Goal: Navigation & Orientation: Find specific page/section

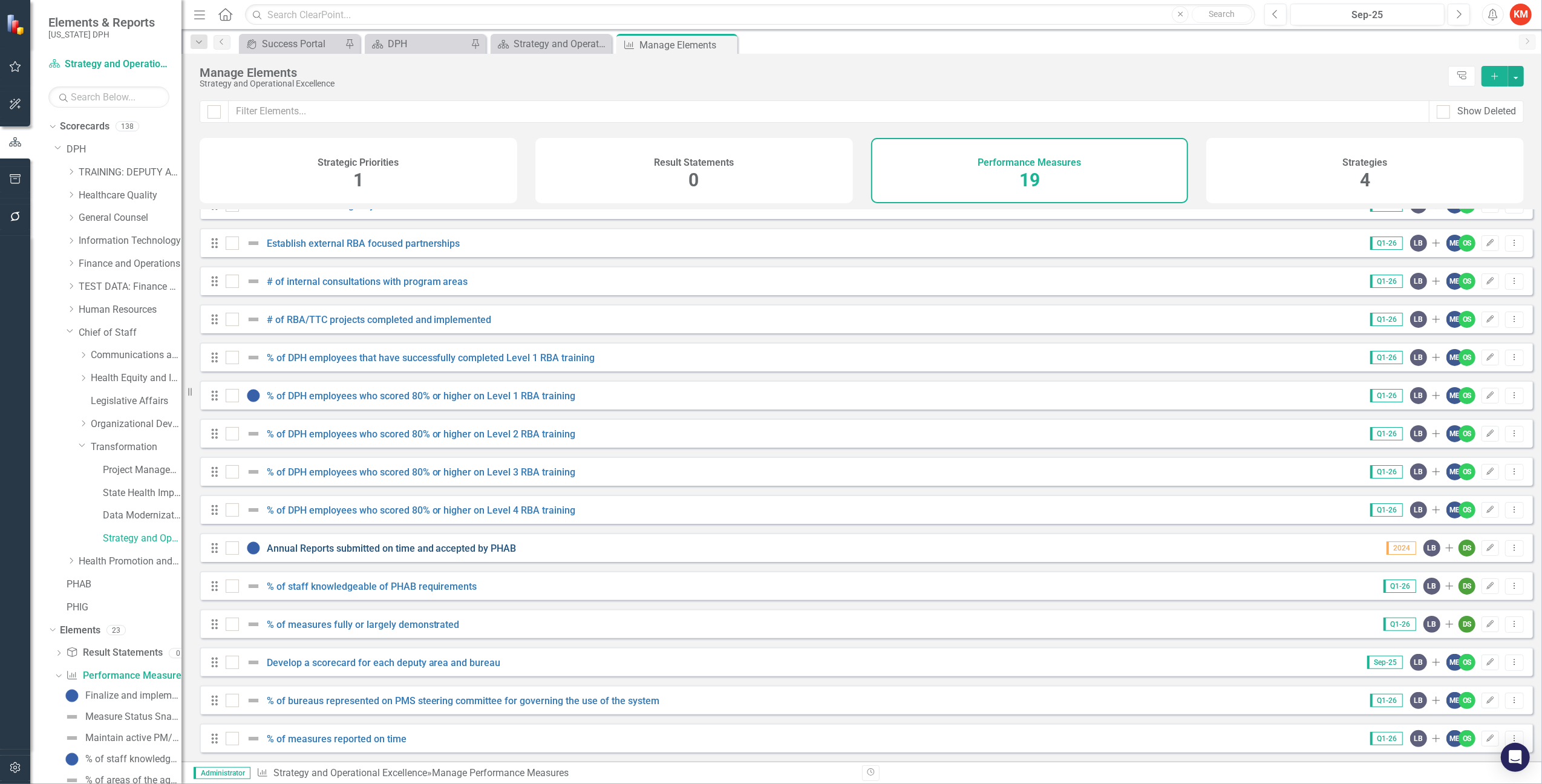
click at [360, 547] on link "Annual Reports submitted on time and accepted by PHAB" at bounding box center [392, 548] width 250 height 11
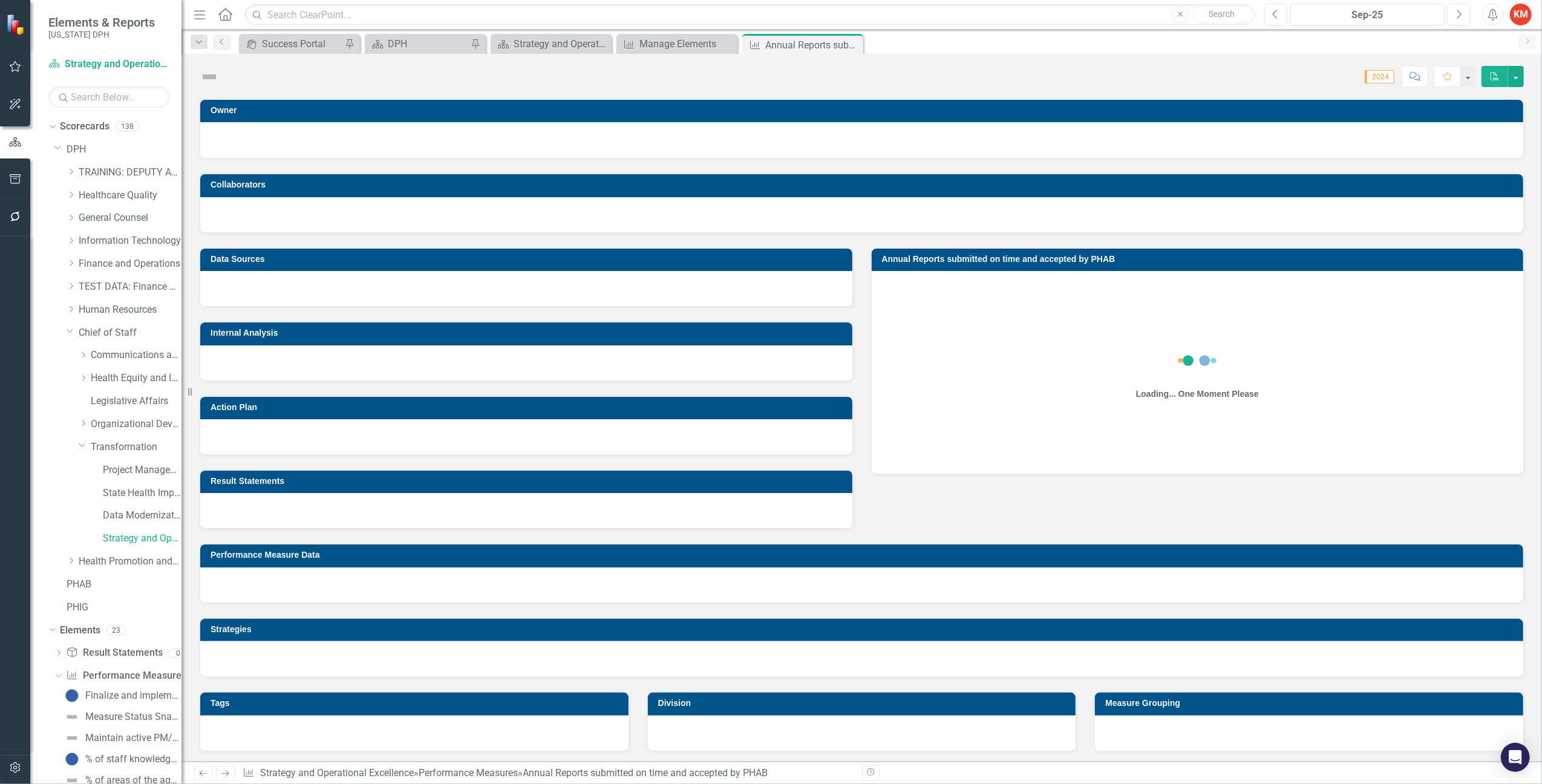
scroll to position [197, 0]
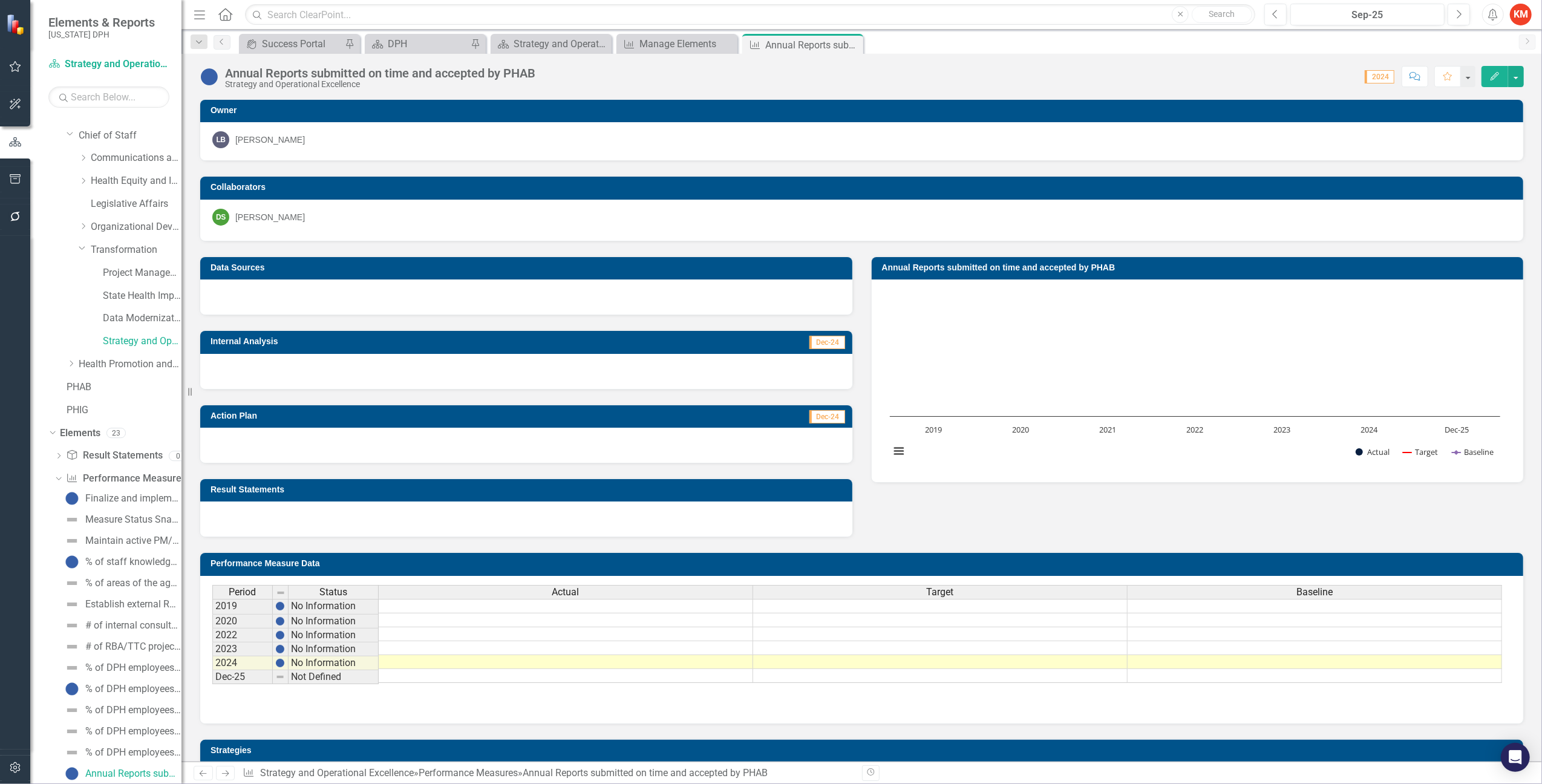
click at [657, 366] on div at bounding box center [526, 371] width 652 height 35
click at [657, 369] on div at bounding box center [526, 371] width 652 height 35
click at [659, 371] on div at bounding box center [526, 371] width 652 height 35
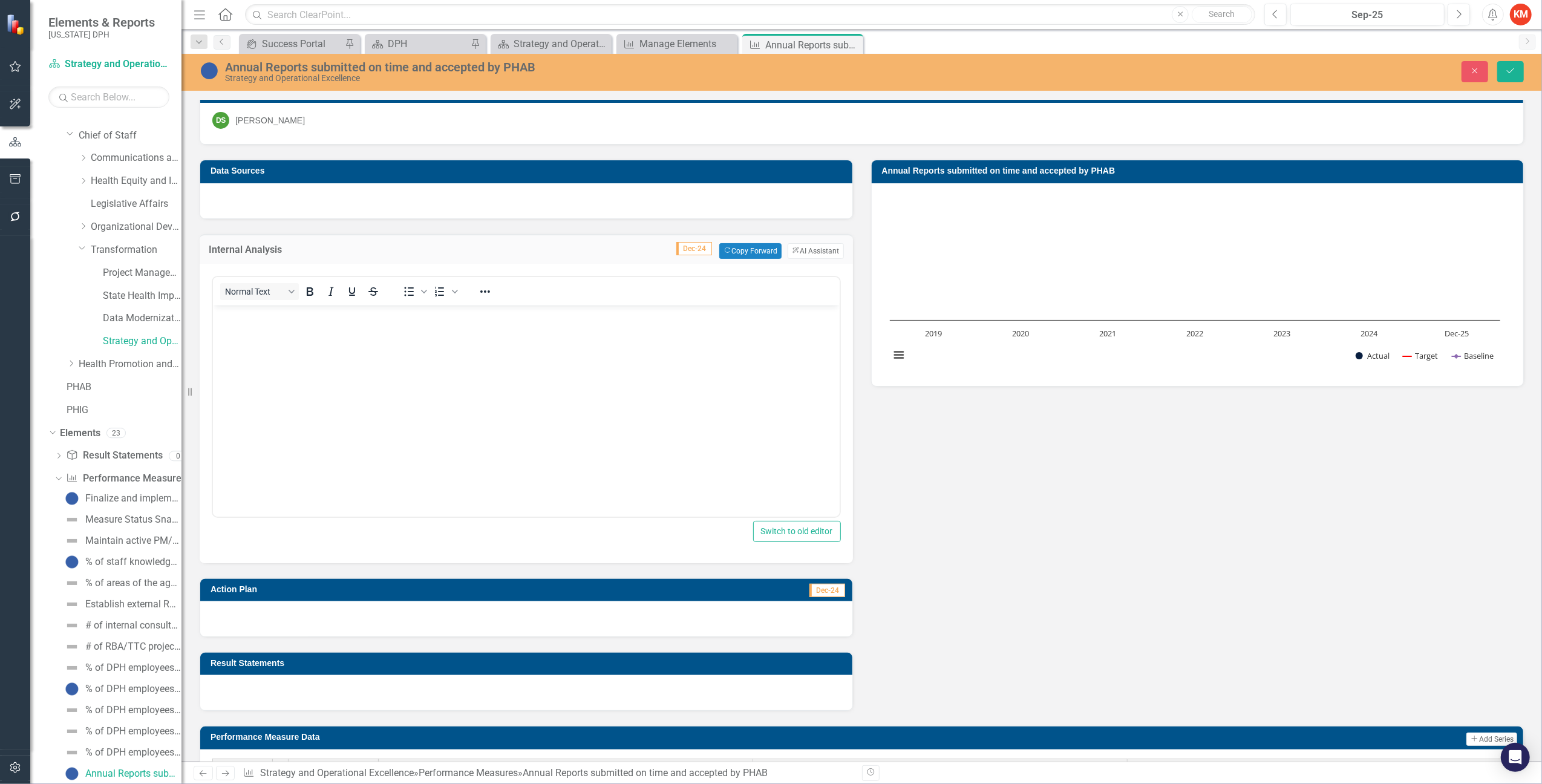
scroll to position [134, 0]
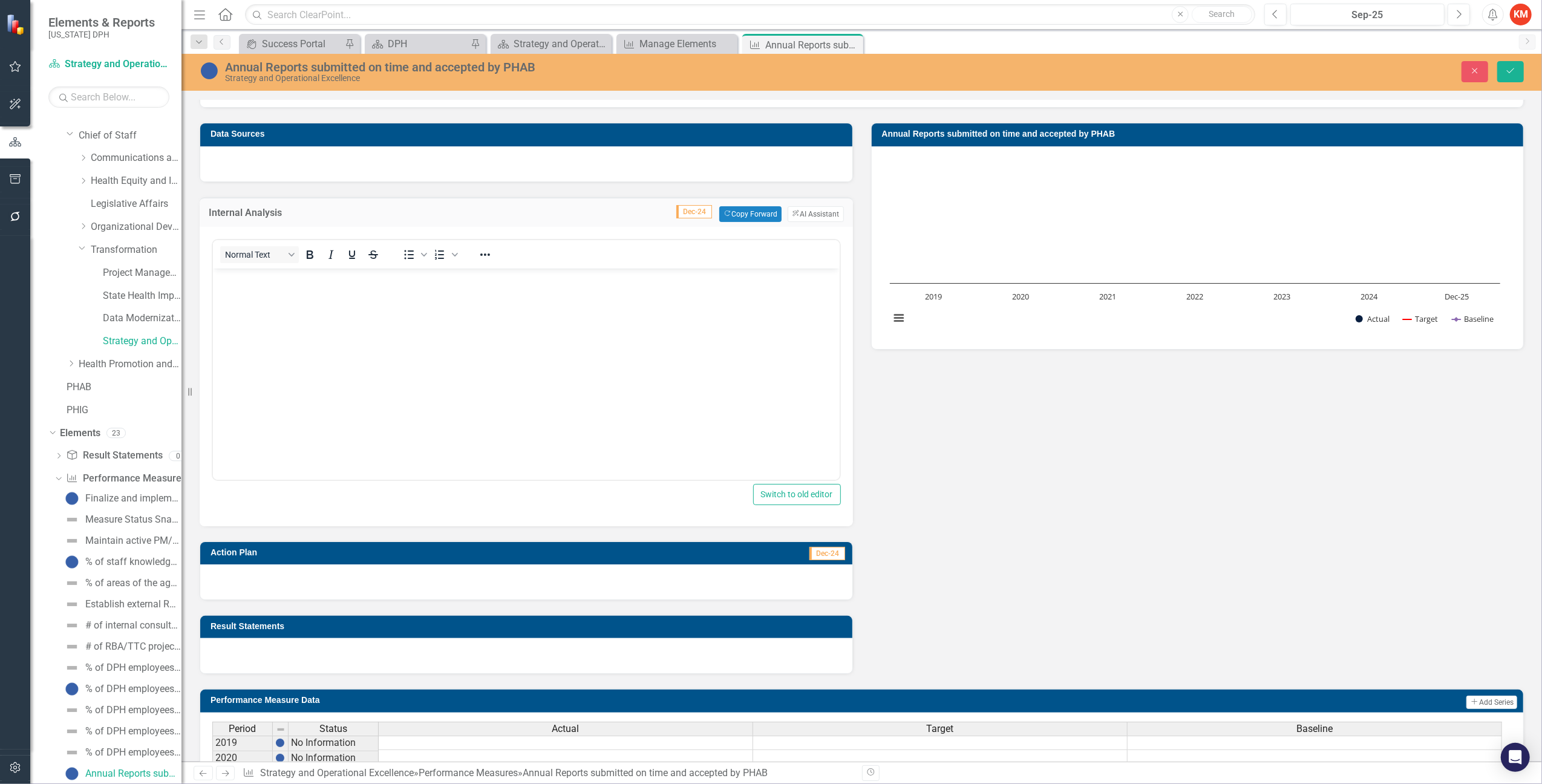
click at [619, 579] on div at bounding box center [526, 581] width 652 height 35
click at [618, 577] on div at bounding box center [526, 581] width 652 height 35
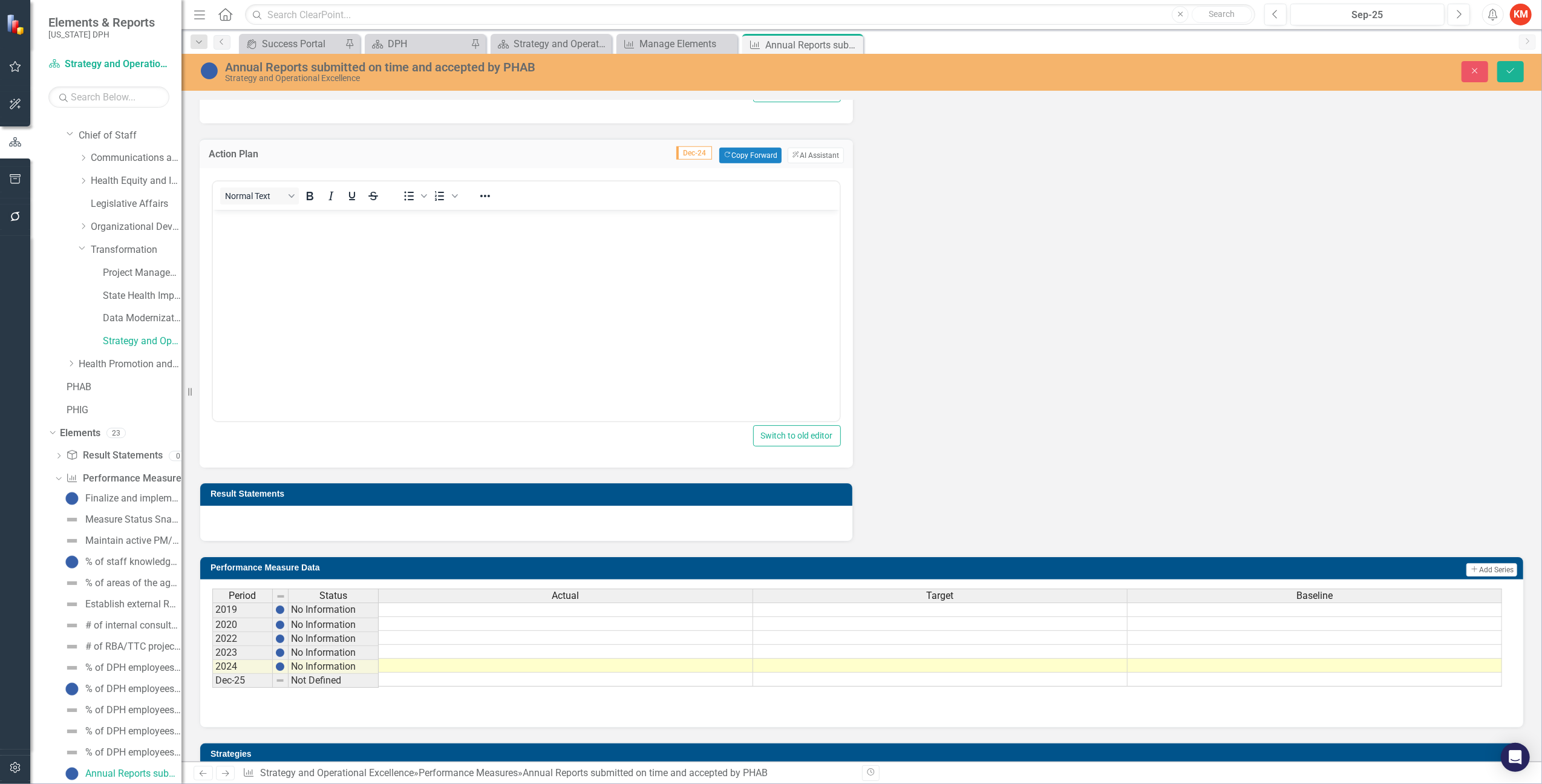
scroll to position [538, 0]
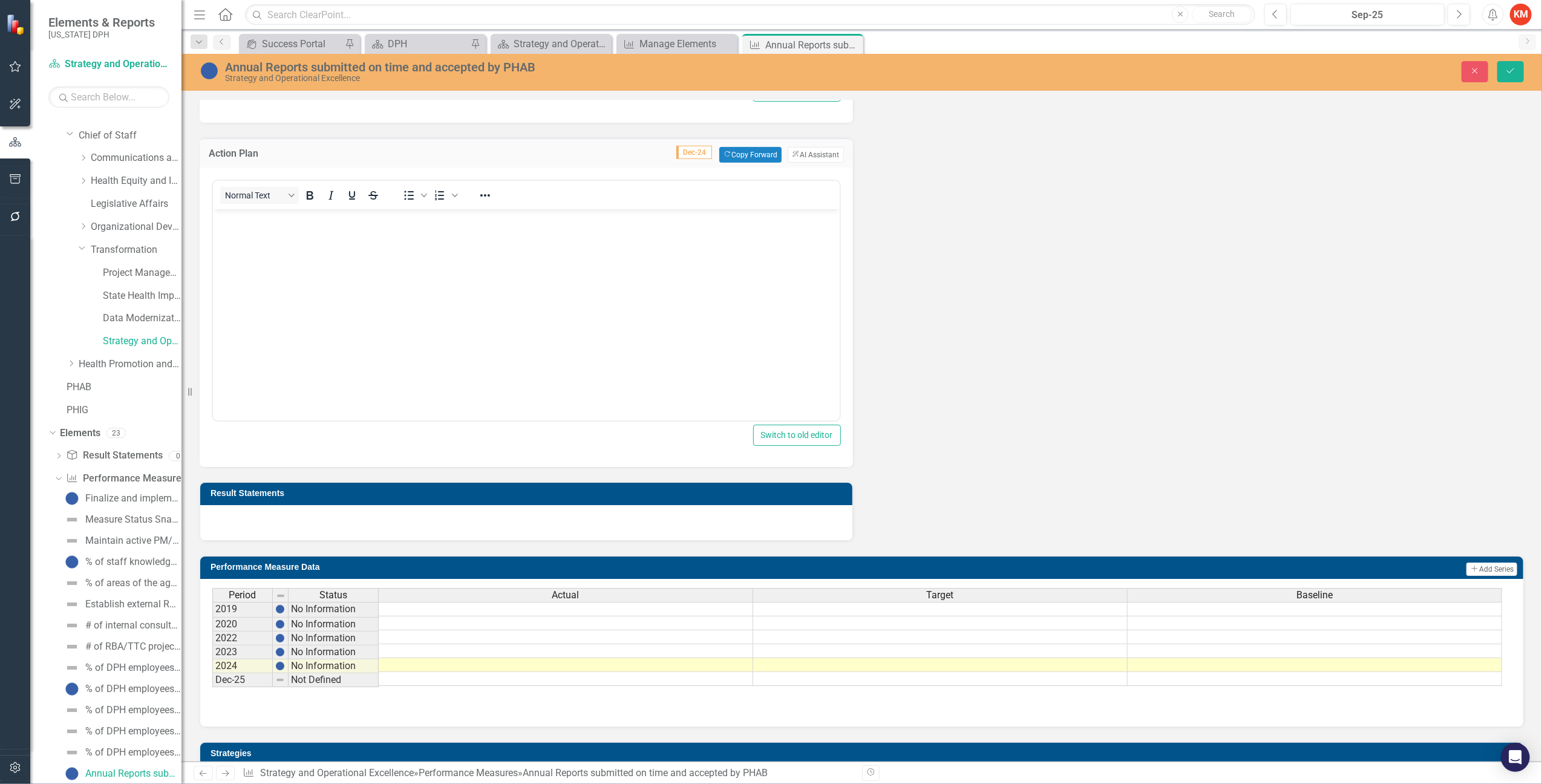
click at [739, 523] on div at bounding box center [526, 523] width 652 height 35
click at [1138, 434] on div "Data Sources Internal Analysis Dec-24 Copy Forward Copy Forward ClearPoint AI A…" at bounding box center [861, 123] width 1342 height 837
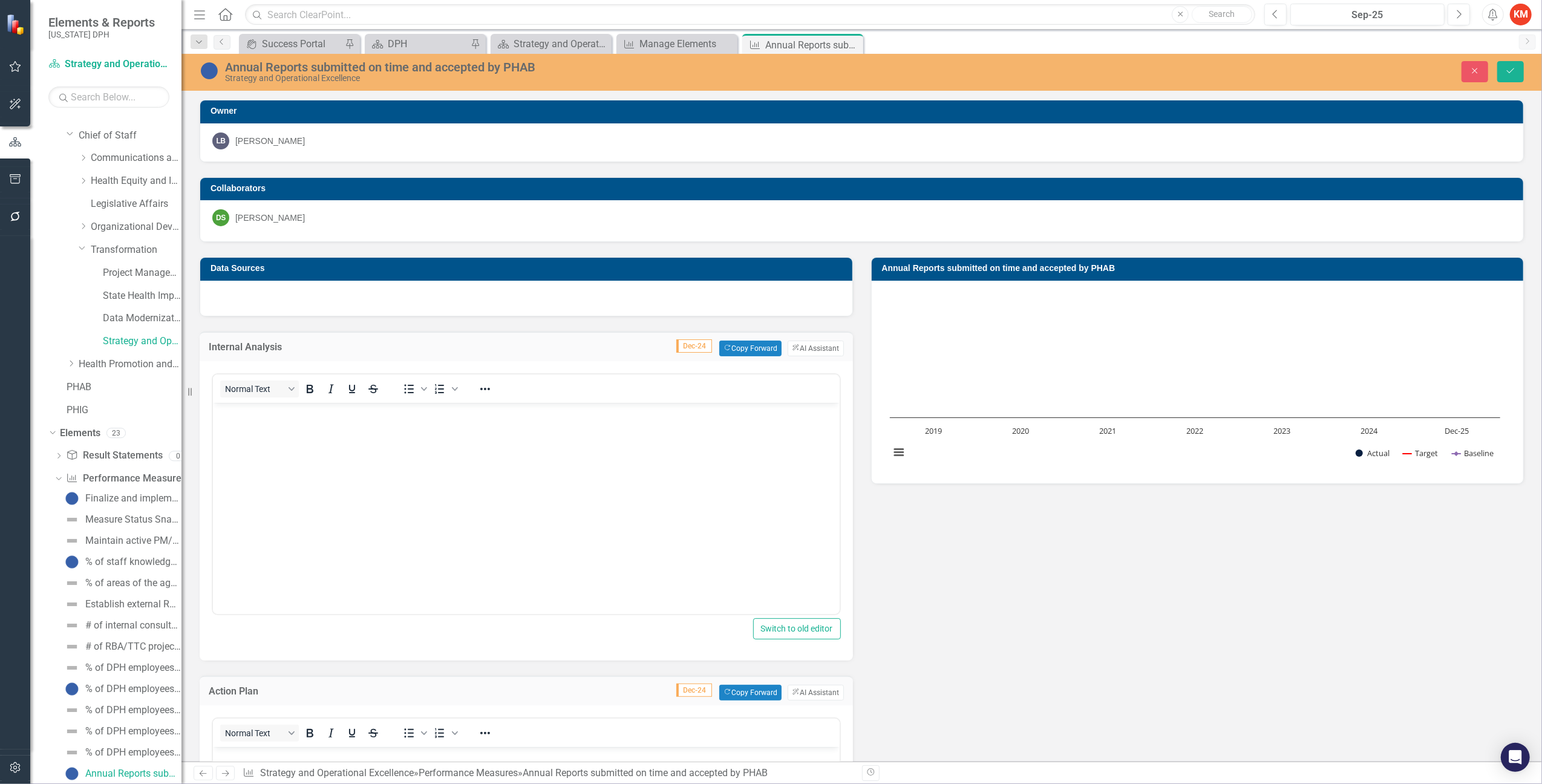
scroll to position [134, 0]
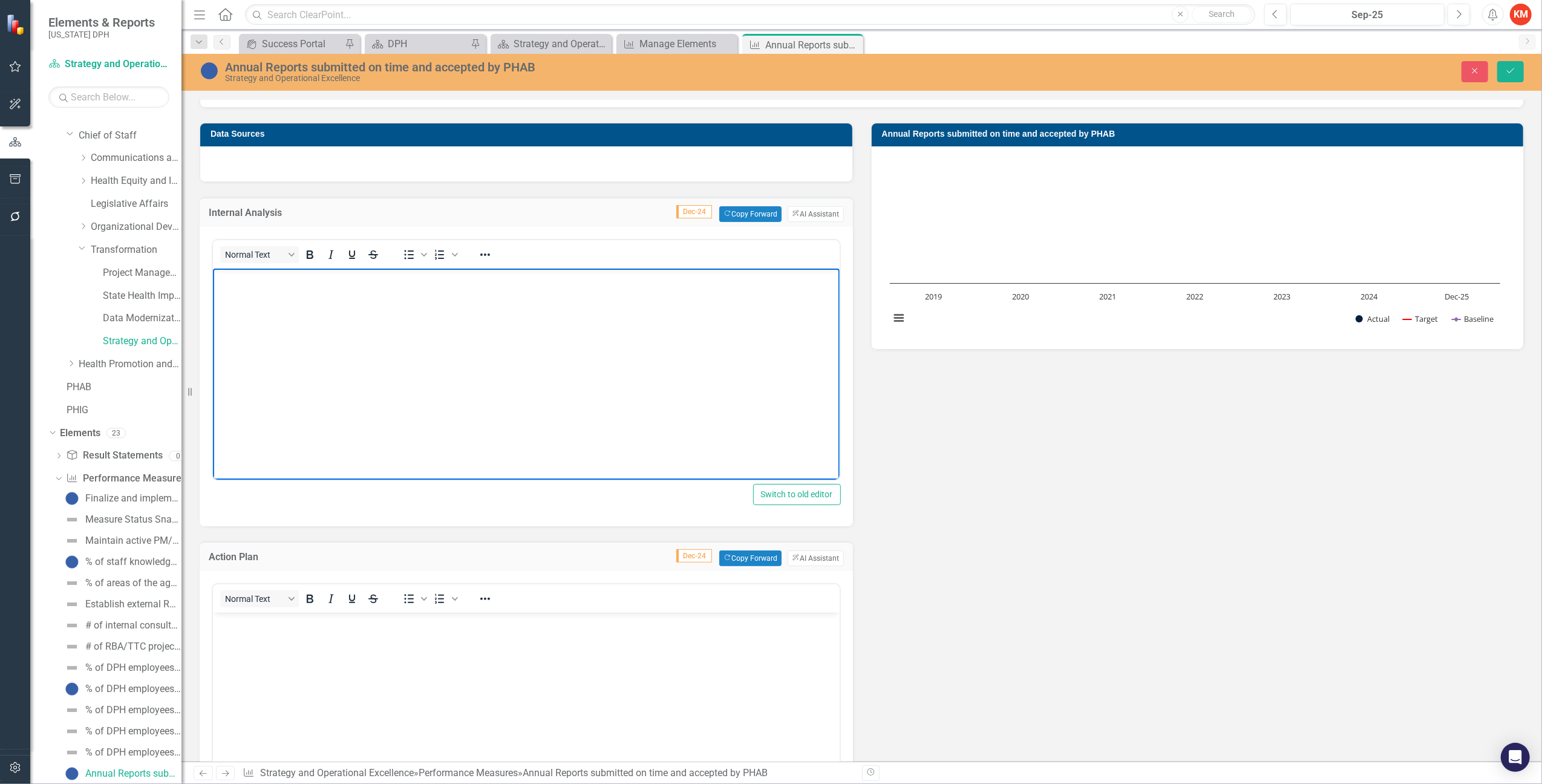
click at [550, 347] on body "Rich Text Area. Press ALT-0 for help." at bounding box center [526, 359] width 627 height 182
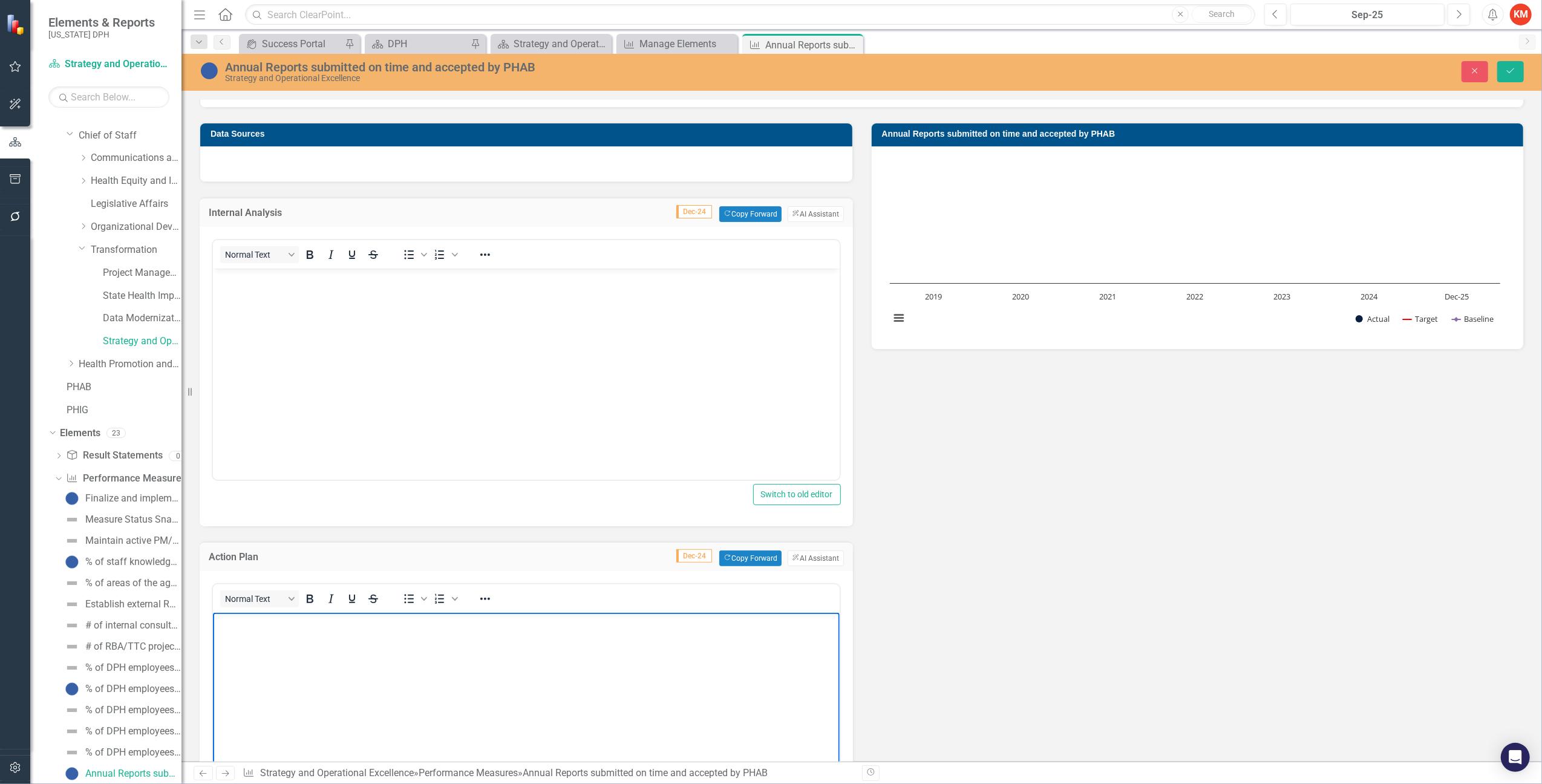
click at [706, 660] on body "Rich Text Area. Press ALT-0 for help." at bounding box center [526, 703] width 627 height 182
click at [1479, 70] on icon "Close" at bounding box center [1475, 70] width 11 height 8
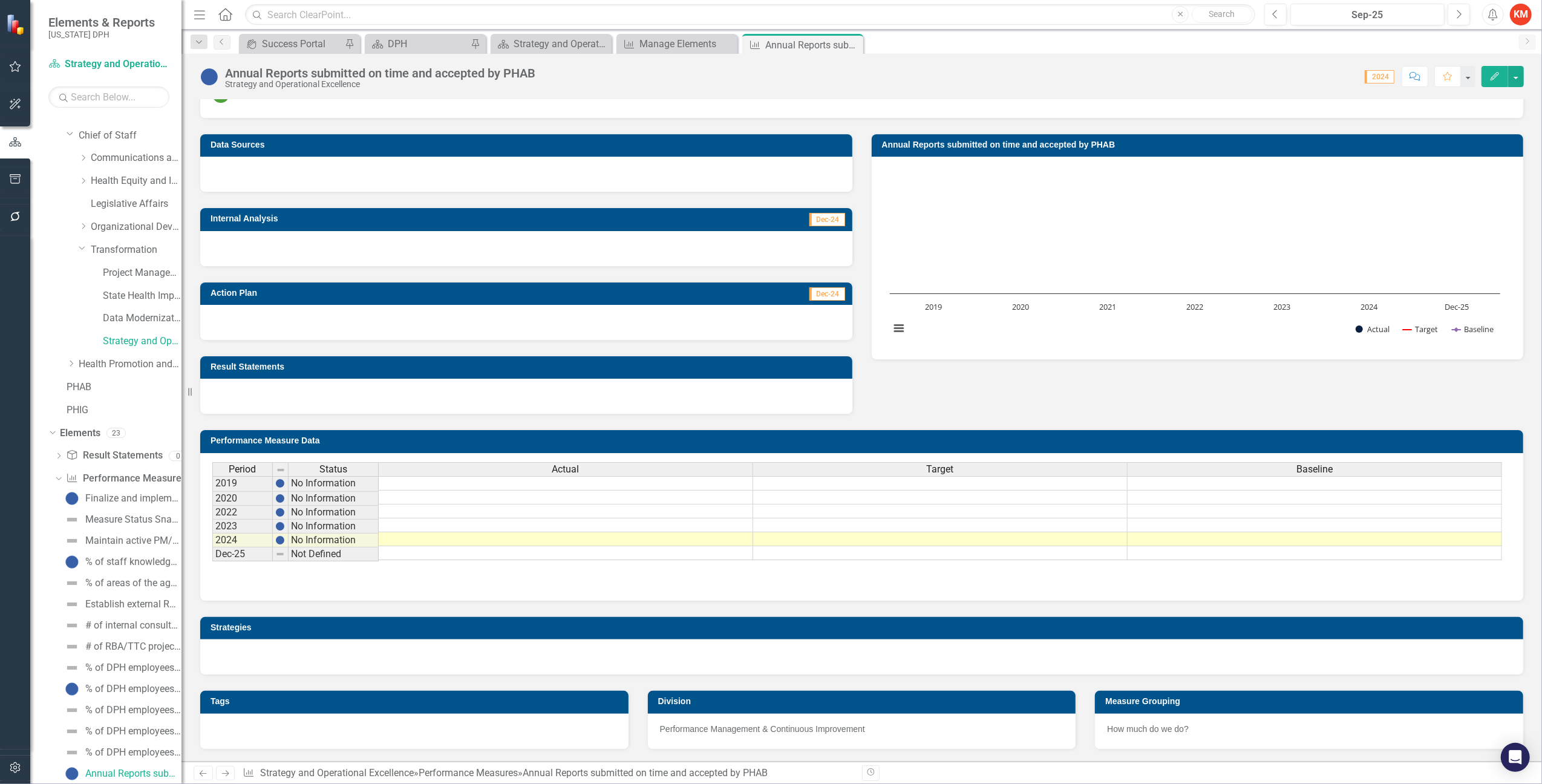
scroll to position [127, 0]
click at [85, 155] on icon "Dropdown" at bounding box center [83, 158] width 9 height 7
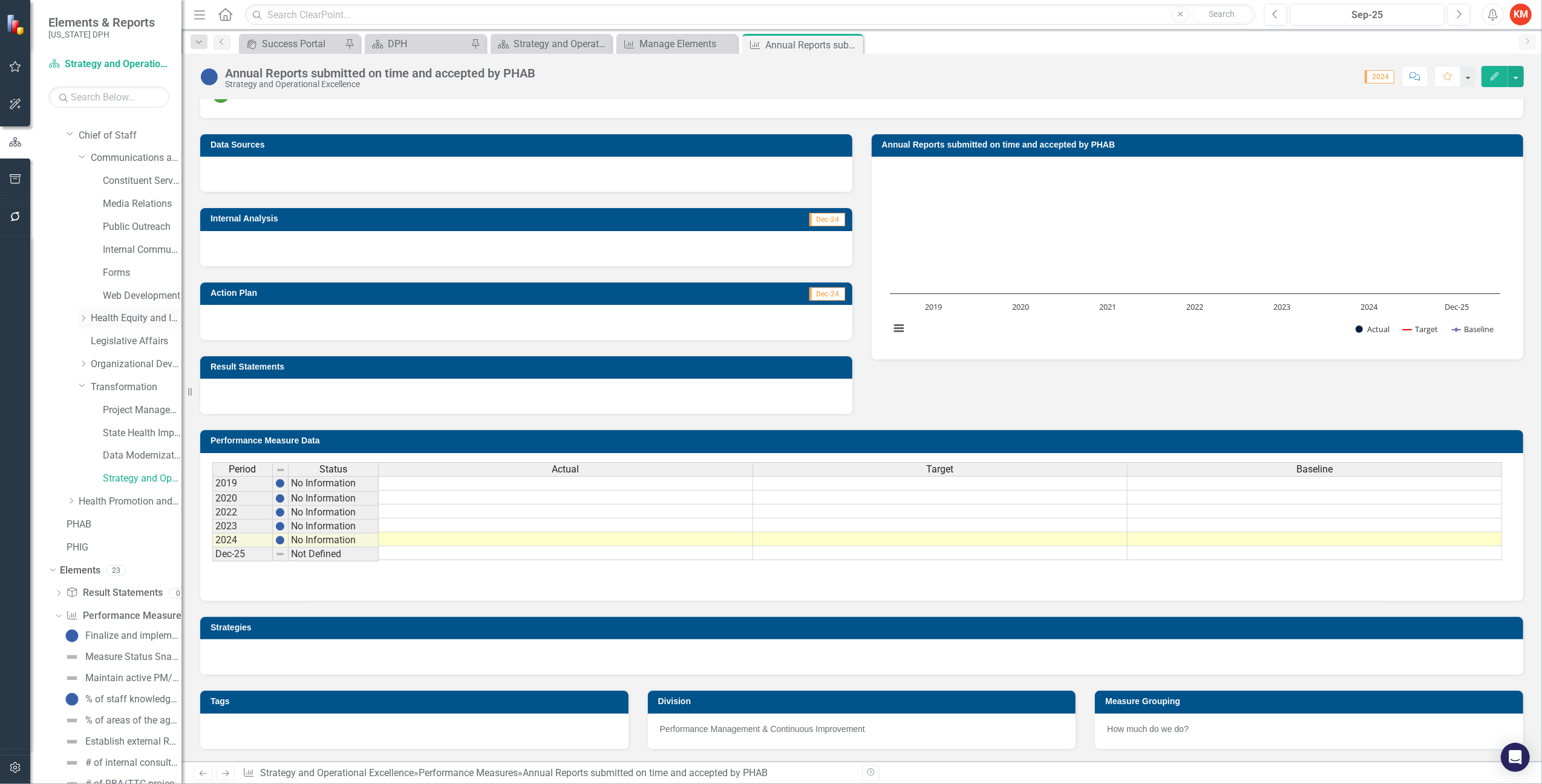
click at [86, 319] on icon "Dropdown" at bounding box center [83, 319] width 9 height 7
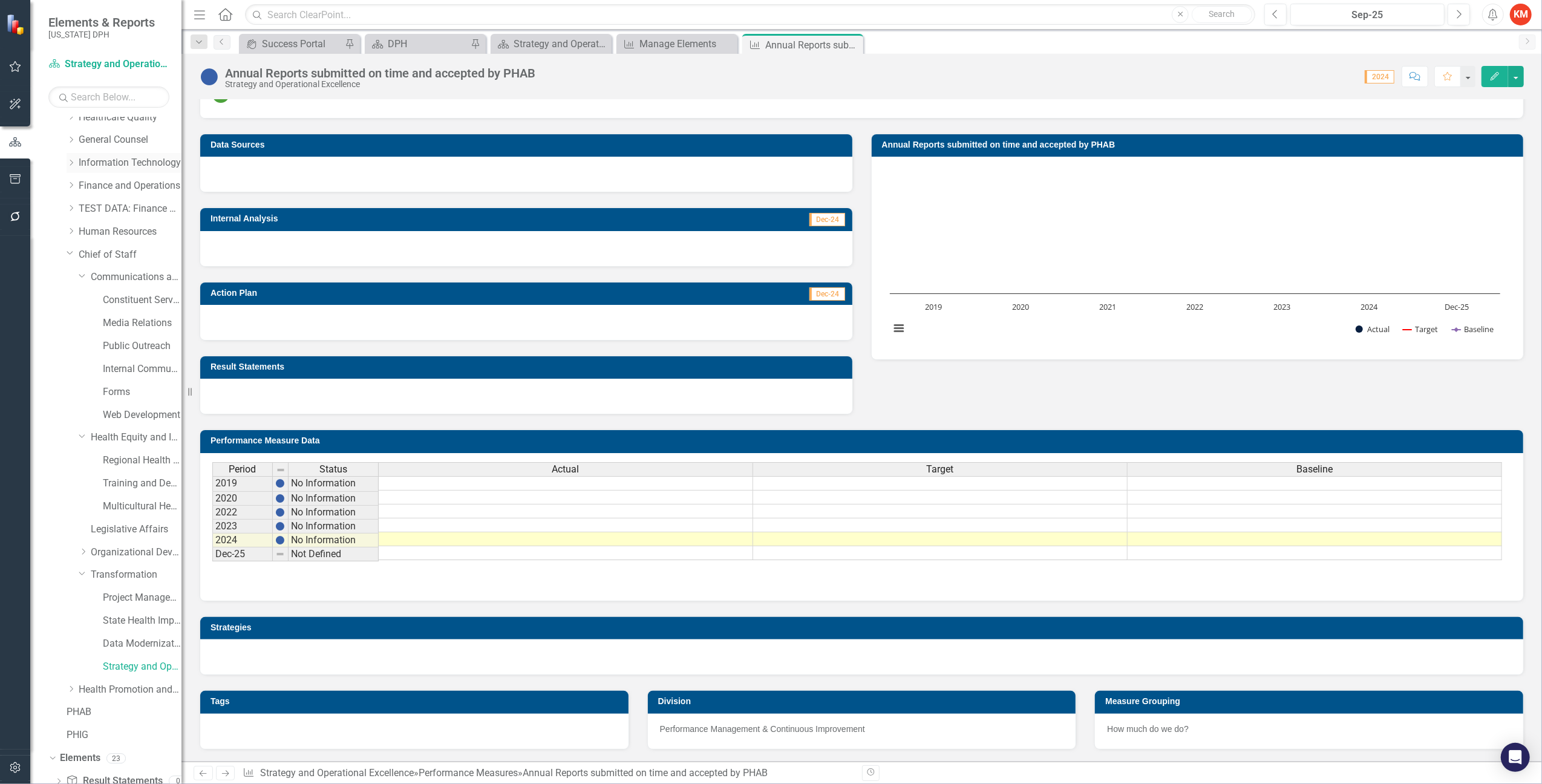
scroll to position [0, 0]
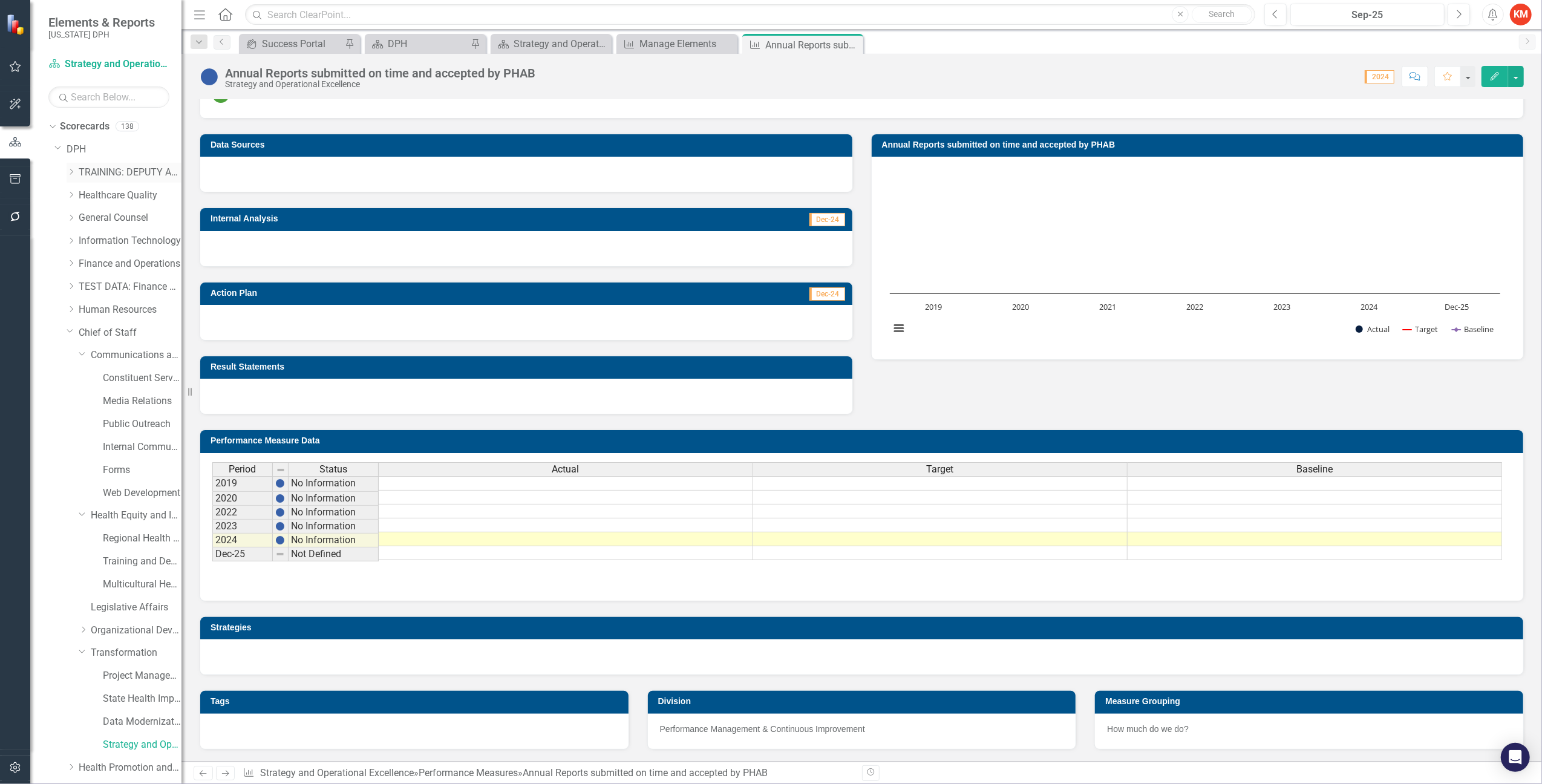
click at [73, 172] on icon at bounding box center [71, 172] width 3 height 6
click at [83, 191] on icon "Dropdown" at bounding box center [83, 195] width 9 height 7
click at [141, 214] on link "TRAINING: BUREAU TEMPLATE" at bounding box center [142, 218] width 79 height 14
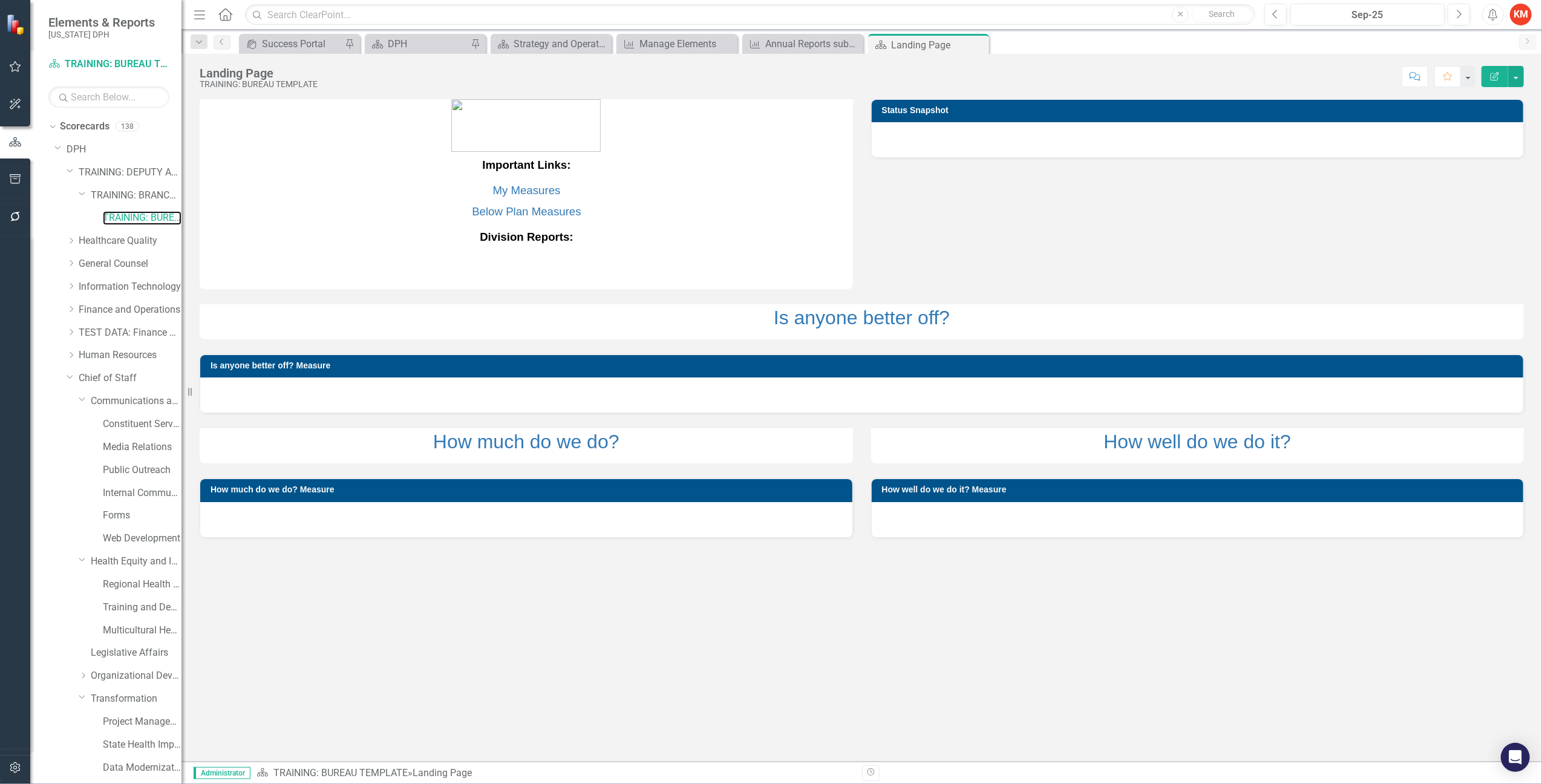
scroll to position [203, 0]
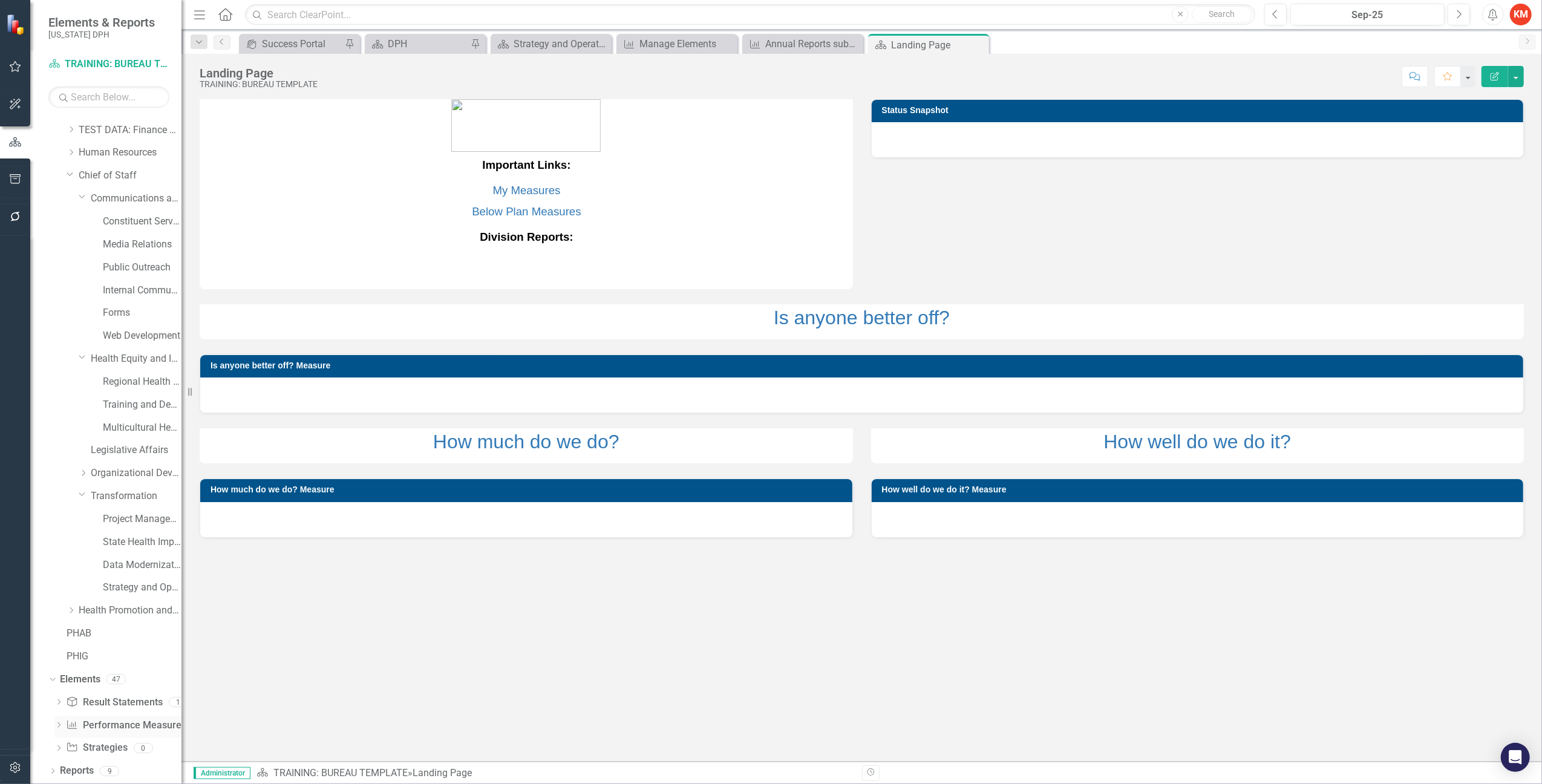
click at [98, 725] on link "Performance Measure Performance Measures" at bounding box center [126, 725] width 120 height 14
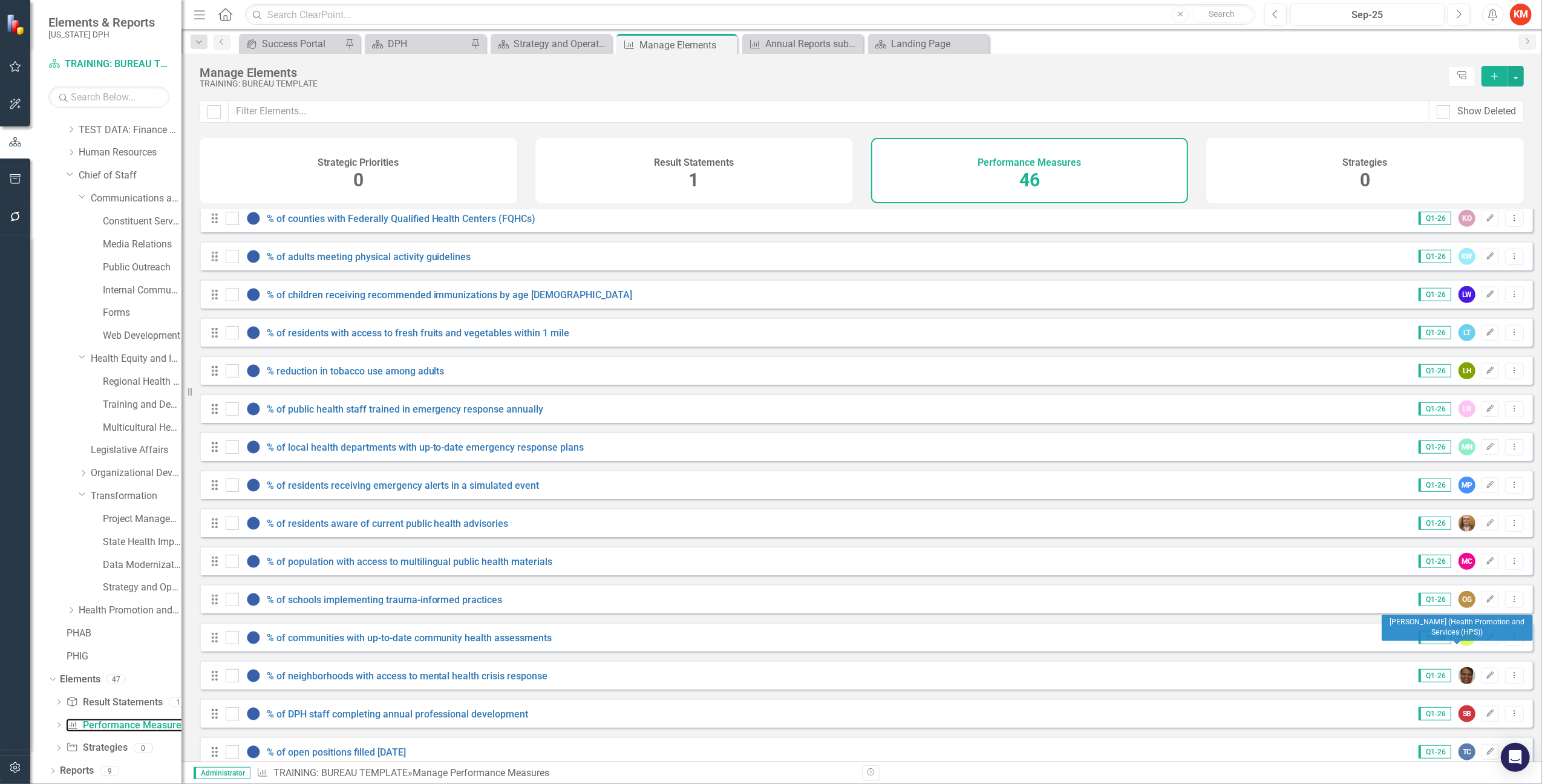
scroll to position [1211, 0]
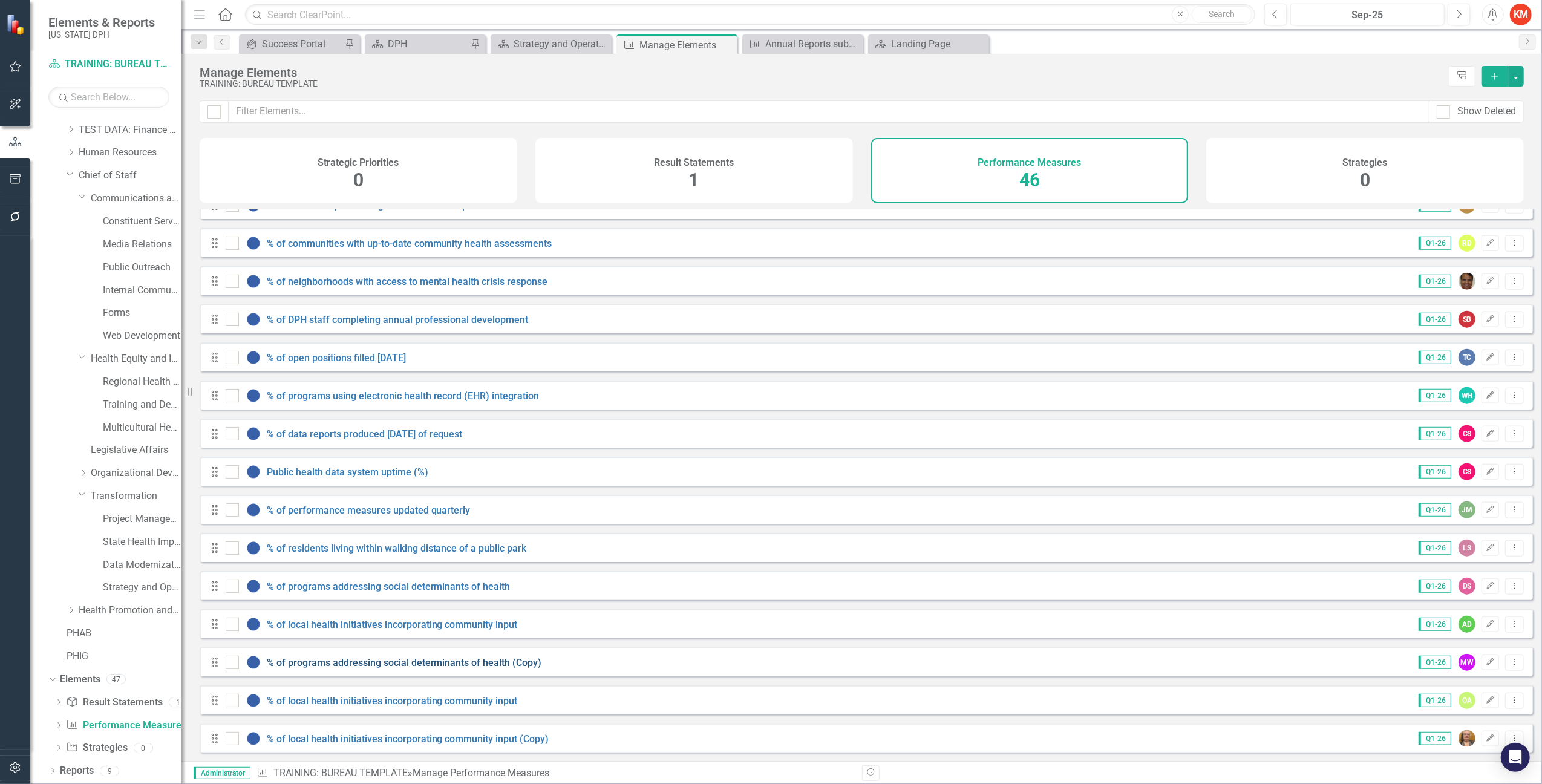
click at [408, 662] on link "% of programs addressing social determinants of health (Copy)" at bounding box center [404, 663] width 275 height 11
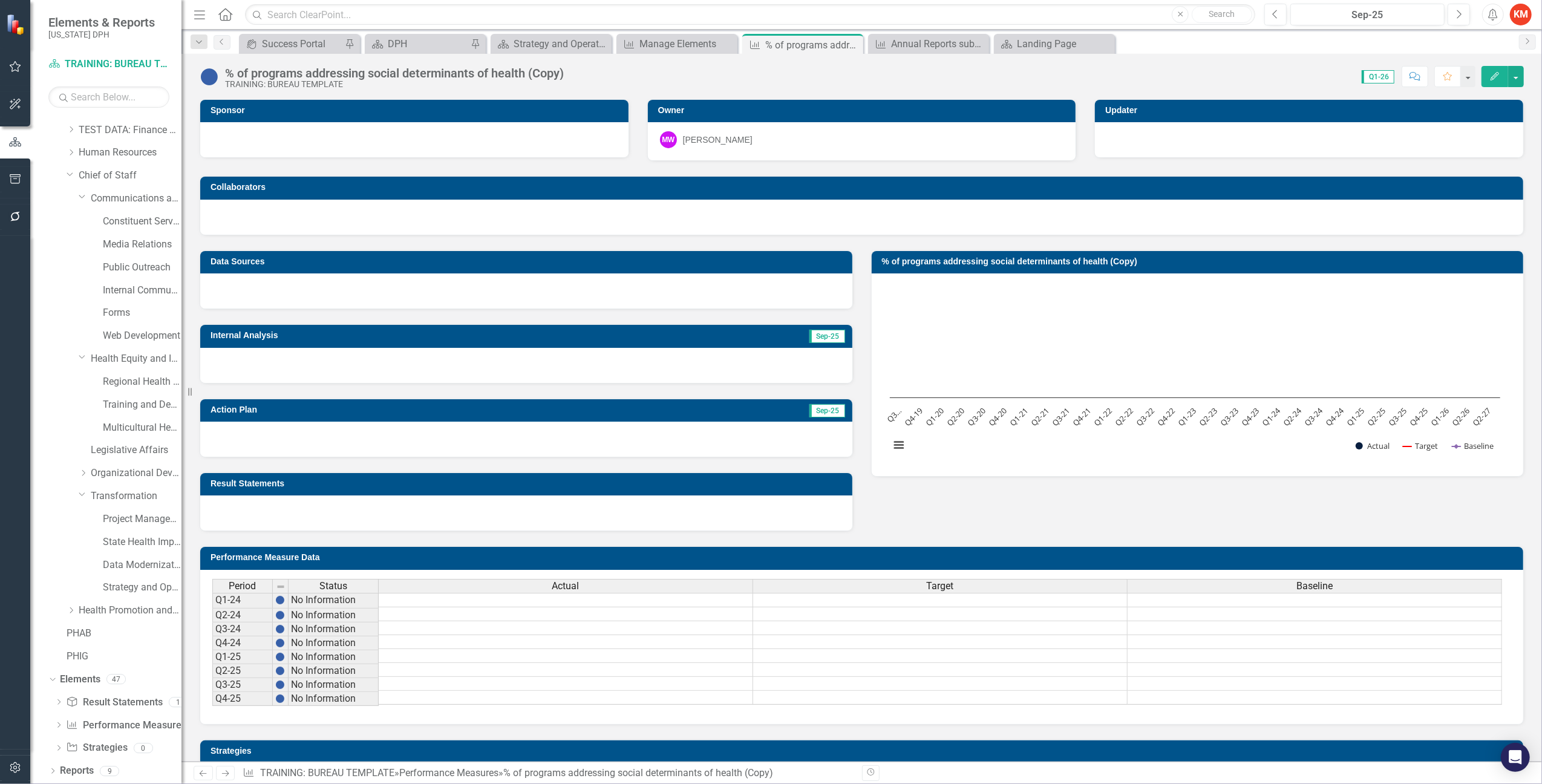
click at [299, 357] on div at bounding box center [526, 365] width 652 height 35
click at [373, 369] on div at bounding box center [526, 365] width 652 height 35
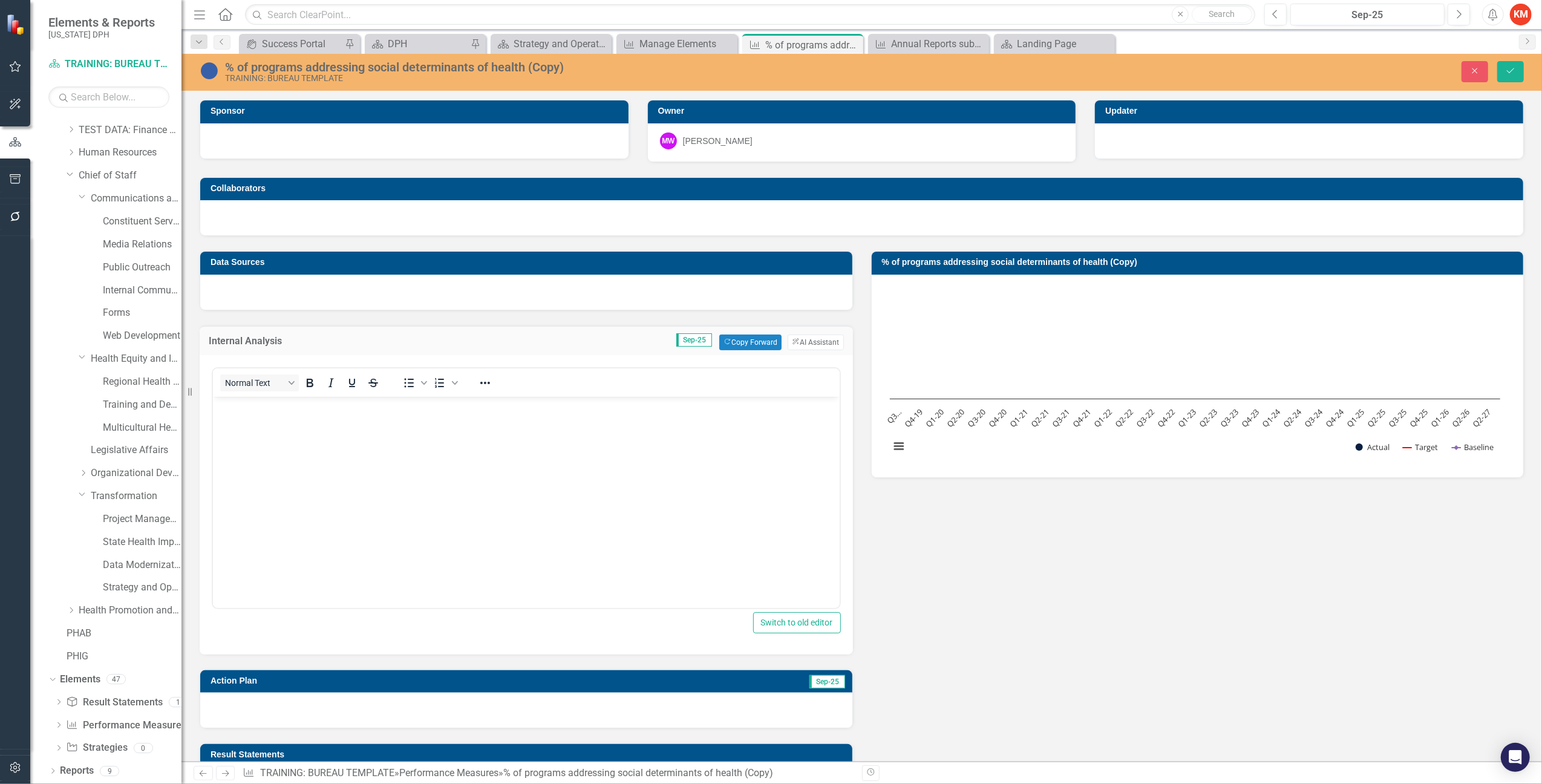
click at [1101, 587] on div "Data Sources Internal Analysis Sep-25 Copy Forward Copy Forward ClearPoint AI A…" at bounding box center [861, 519] width 1342 height 567
click at [1479, 66] on icon "Close" at bounding box center [1475, 70] width 11 height 8
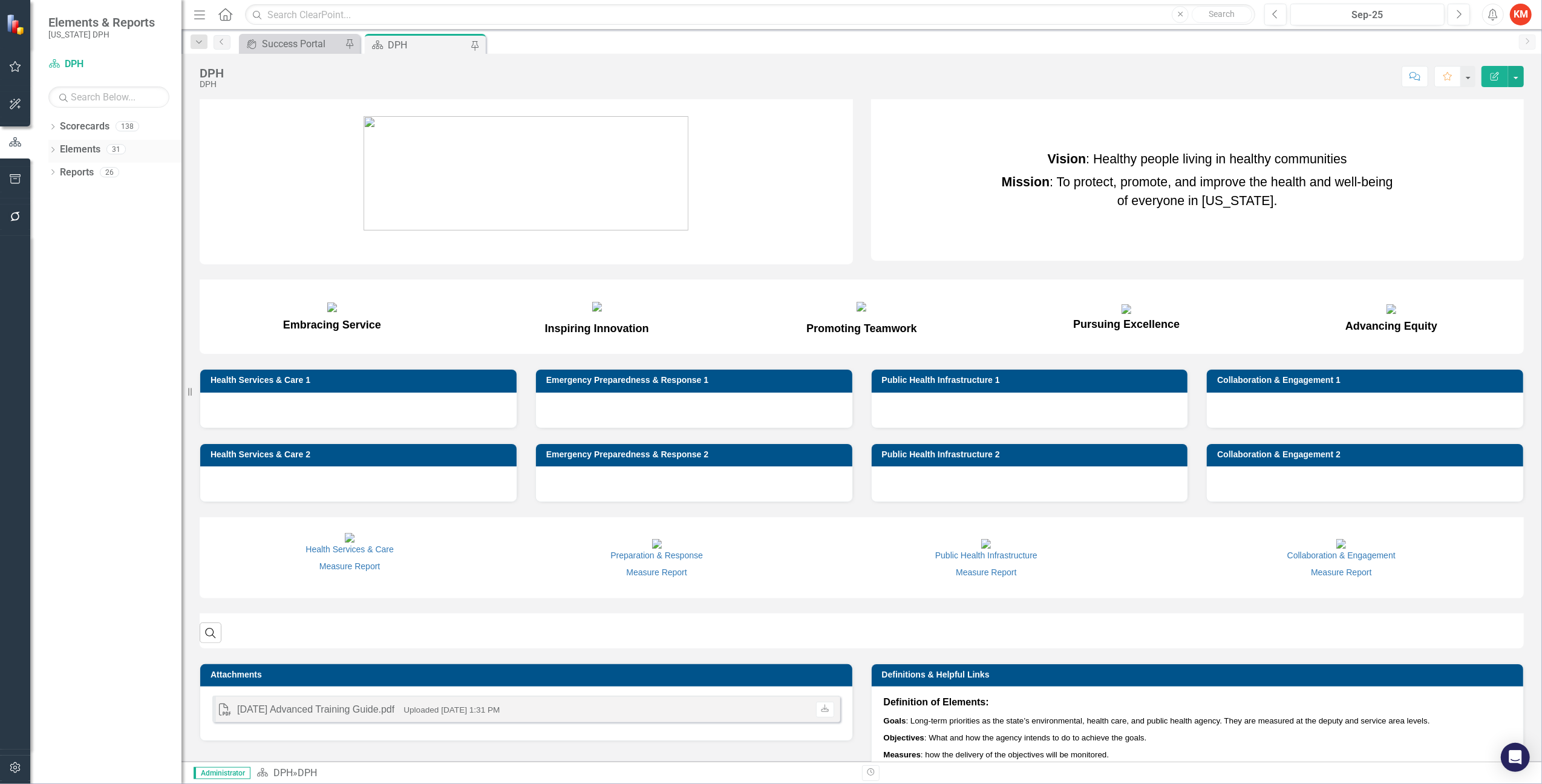
click at [54, 147] on icon "Dropdown" at bounding box center [52, 150] width 8 height 7
click at [56, 124] on icon "Dropdown" at bounding box center [52, 127] width 8 height 7
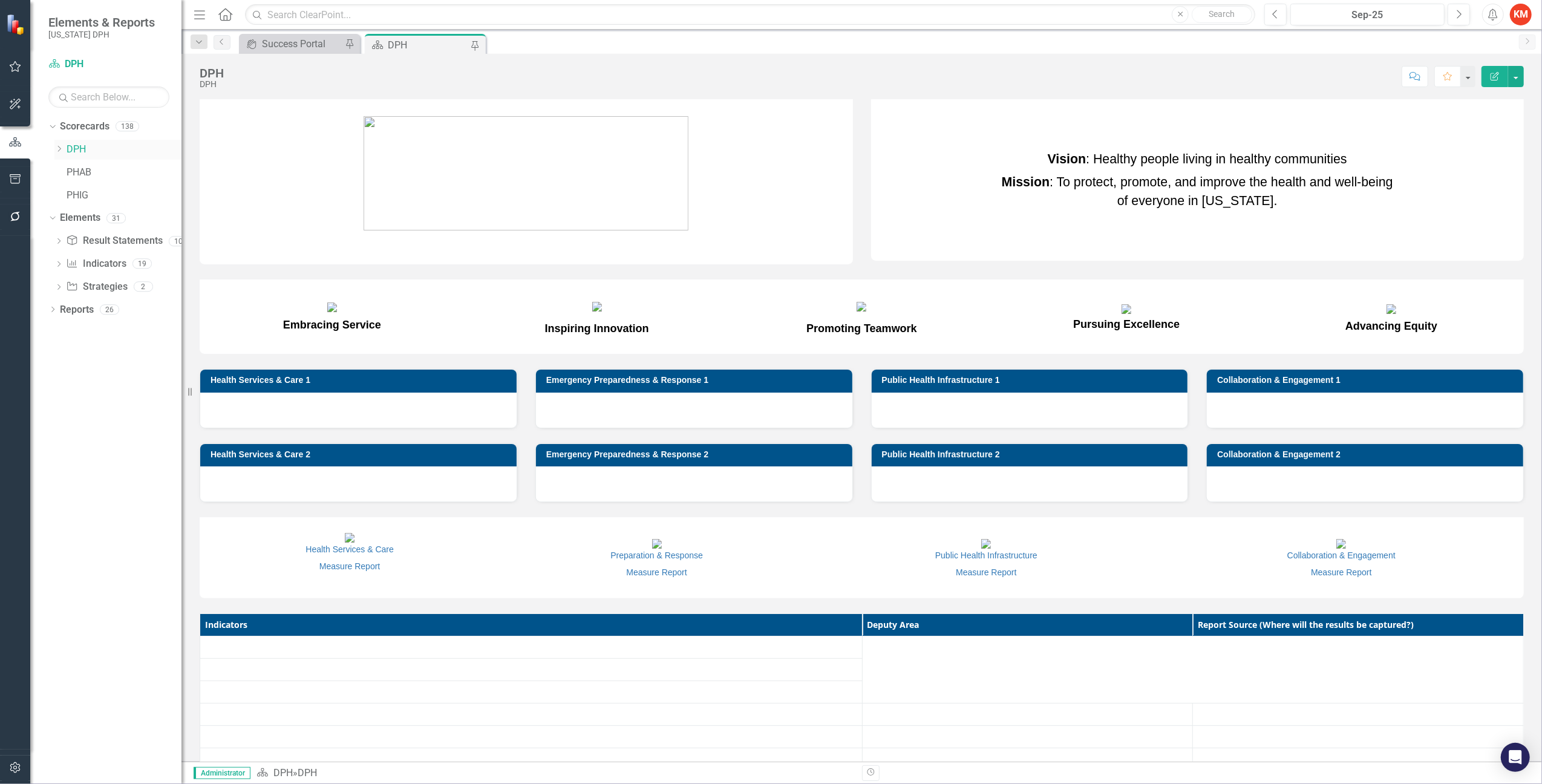
click at [58, 148] on icon "Dropdown" at bounding box center [59, 149] width 9 height 7
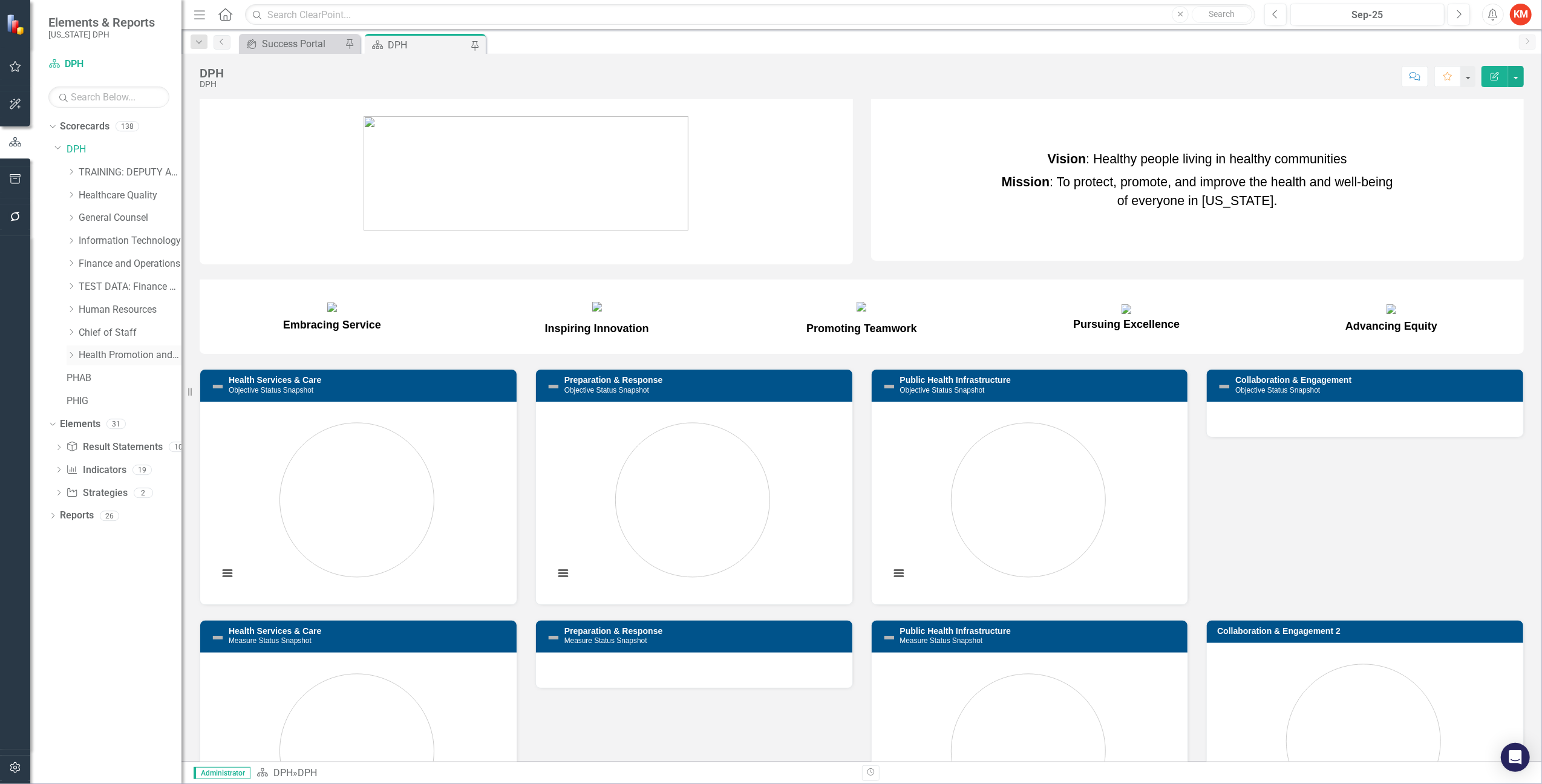
click at [73, 360] on div "Dropdown" at bounding box center [71, 356] width 9 height 10
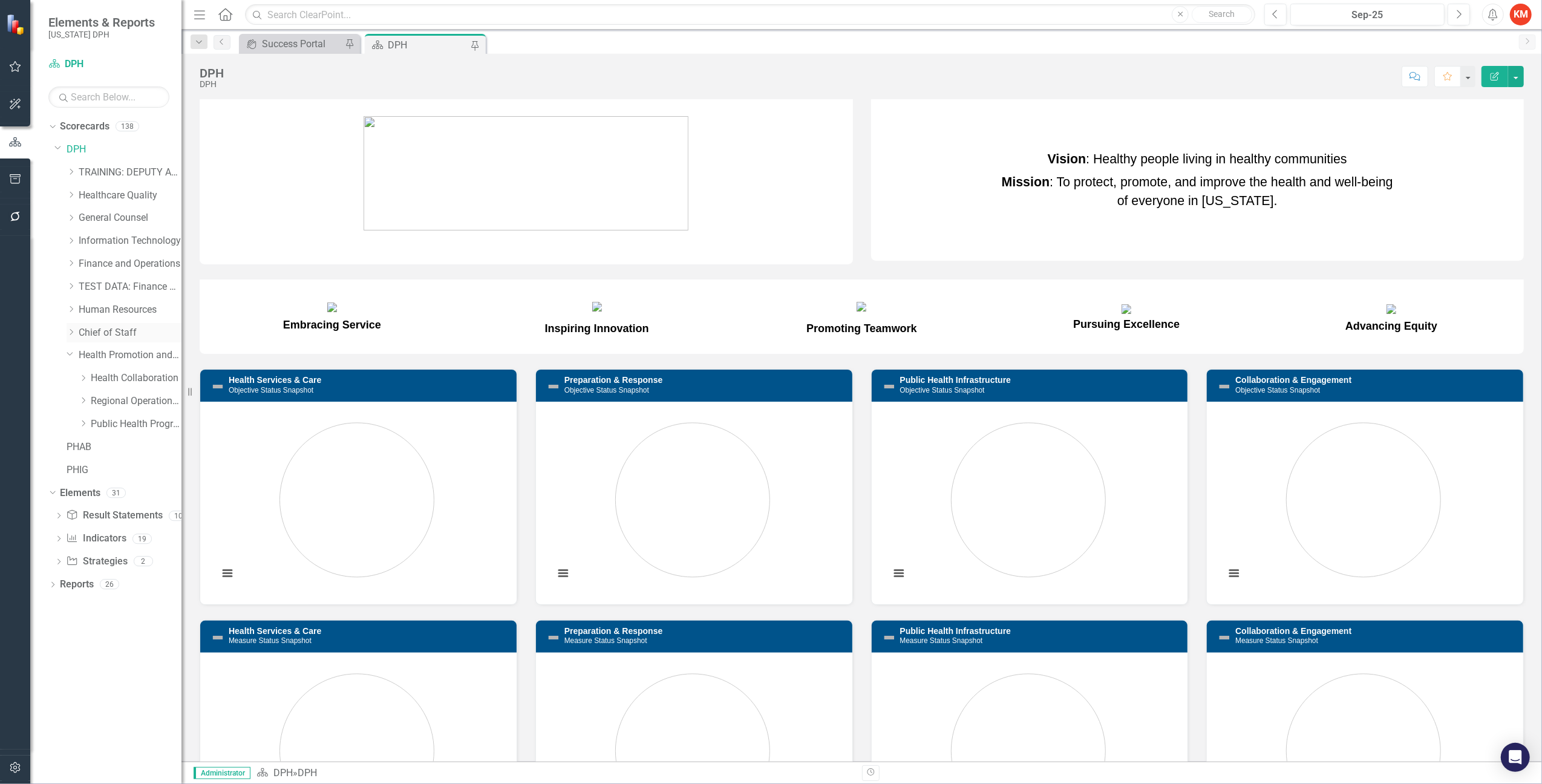
click at [70, 332] on icon "Dropdown" at bounding box center [71, 332] width 9 height 7
click at [83, 445] on icon "Dropdown" at bounding box center [83, 447] width 9 height 7
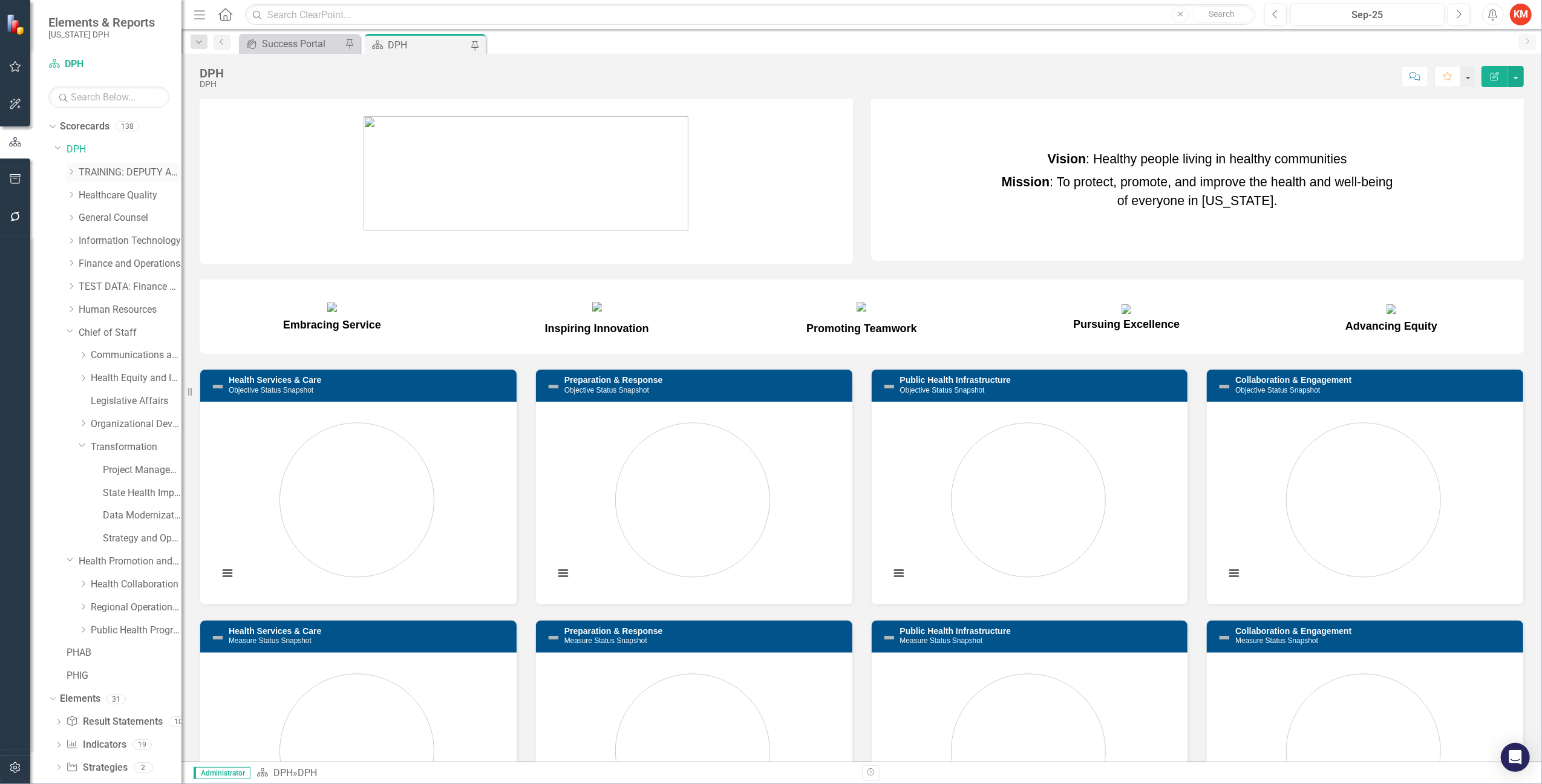
click at [69, 172] on icon "Dropdown" at bounding box center [71, 172] width 9 height 7
click at [79, 651] on icon "Dropdown" at bounding box center [83, 653] width 9 height 7
click at [127, 519] on link "Bureau of Communicable Disease Prevention and Control" at bounding box center [142, 519] width 79 height 14
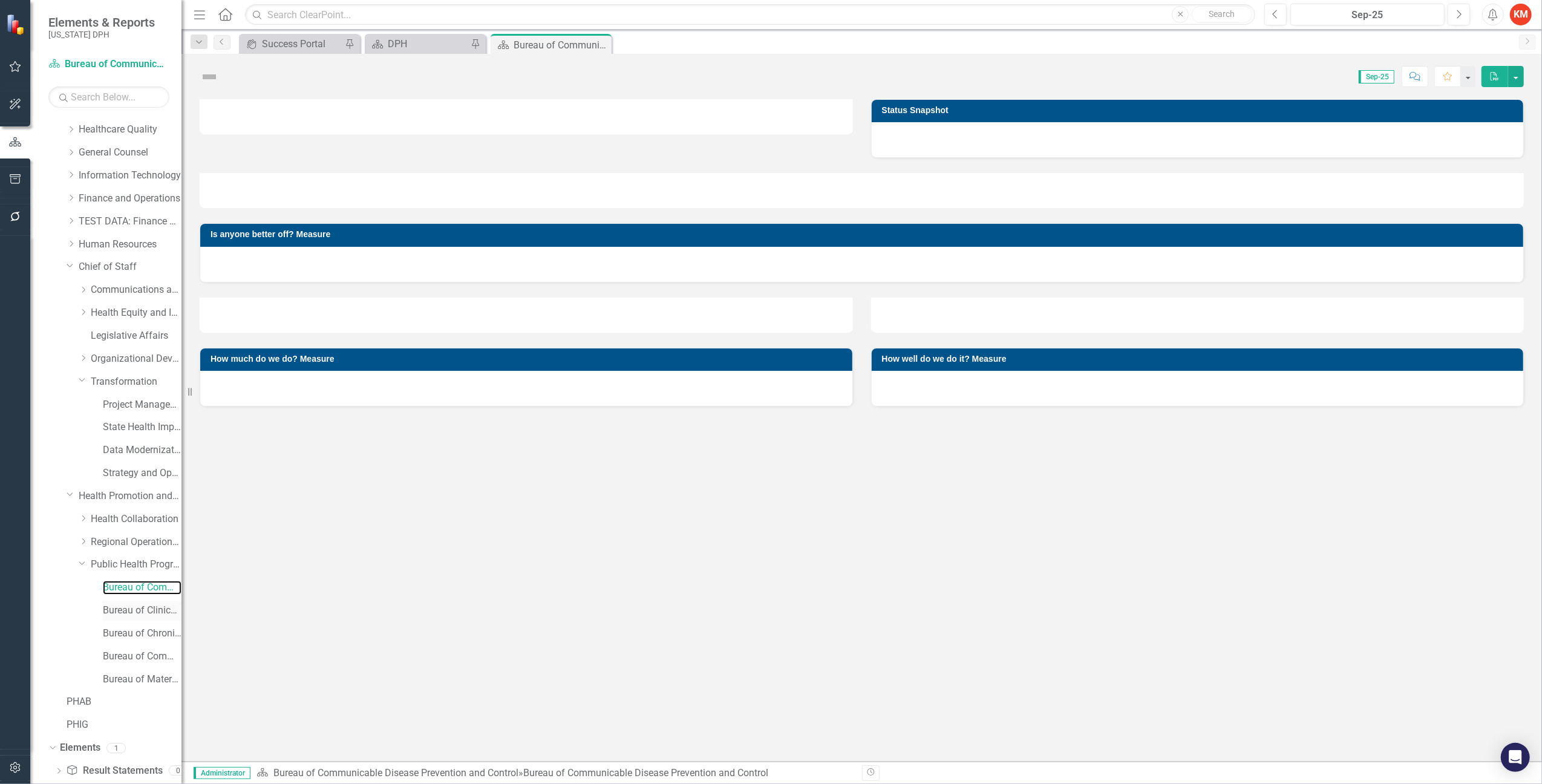
scroll to position [157, 0]
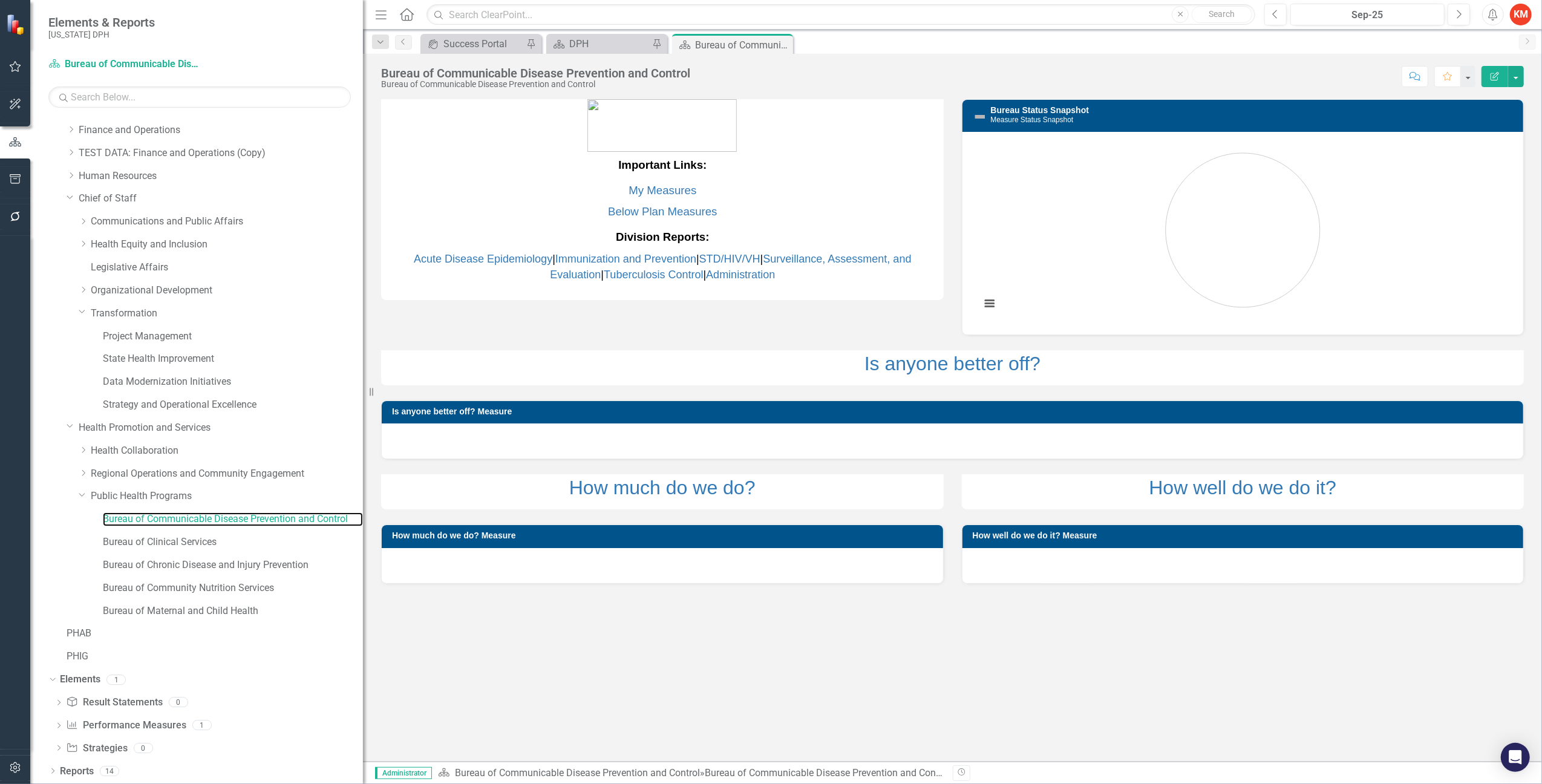
drag, startPoint x: 182, startPoint y: 523, endPoint x: 457, endPoint y: 538, distance: 275.4
click at [457, 538] on div "Elements & Reports [US_STATE] DPH Scorecard Bureau of Communicable Disease Prev…" at bounding box center [771, 392] width 1542 height 784
click at [87, 451] on icon "Dropdown" at bounding box center [83, 450] width 9 height 7
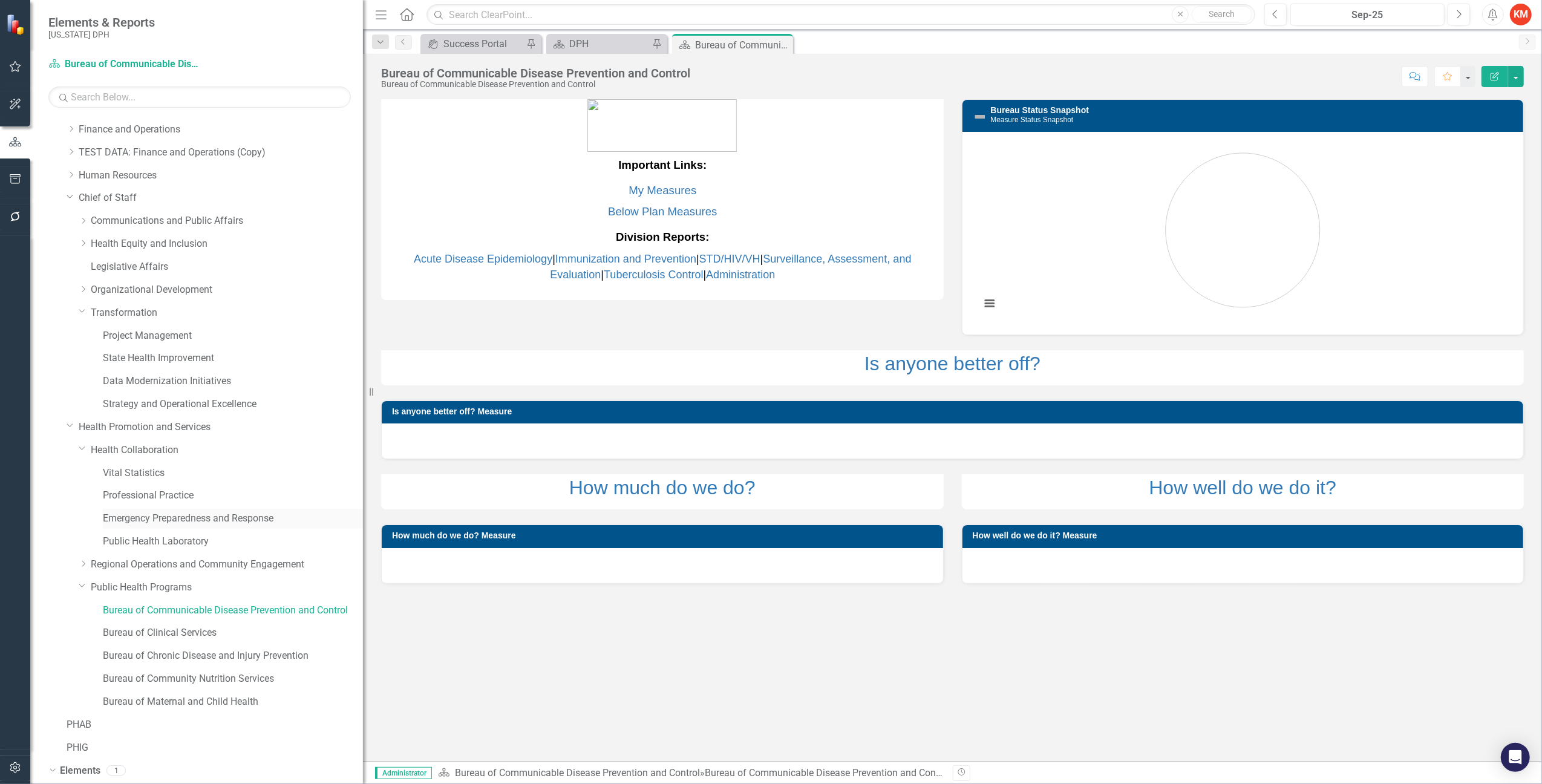
click at [182, 523] on link "Emergency Preparedness and Response" at bounding box center [232, 518] width 260 height 14
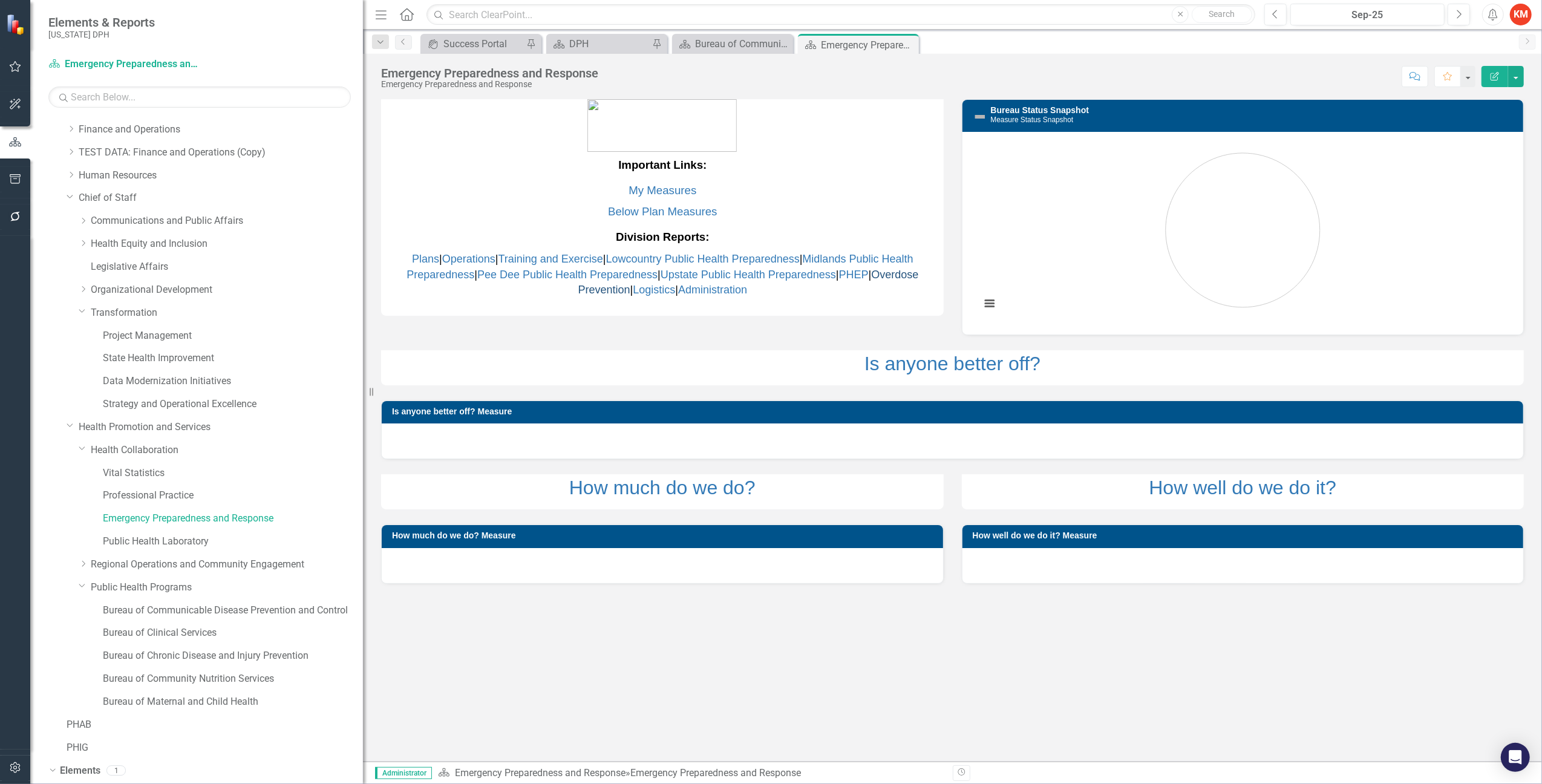
click at [606, 296] on link "Overdose Prevention" at bounding box center [749, 282] width 341 height 28
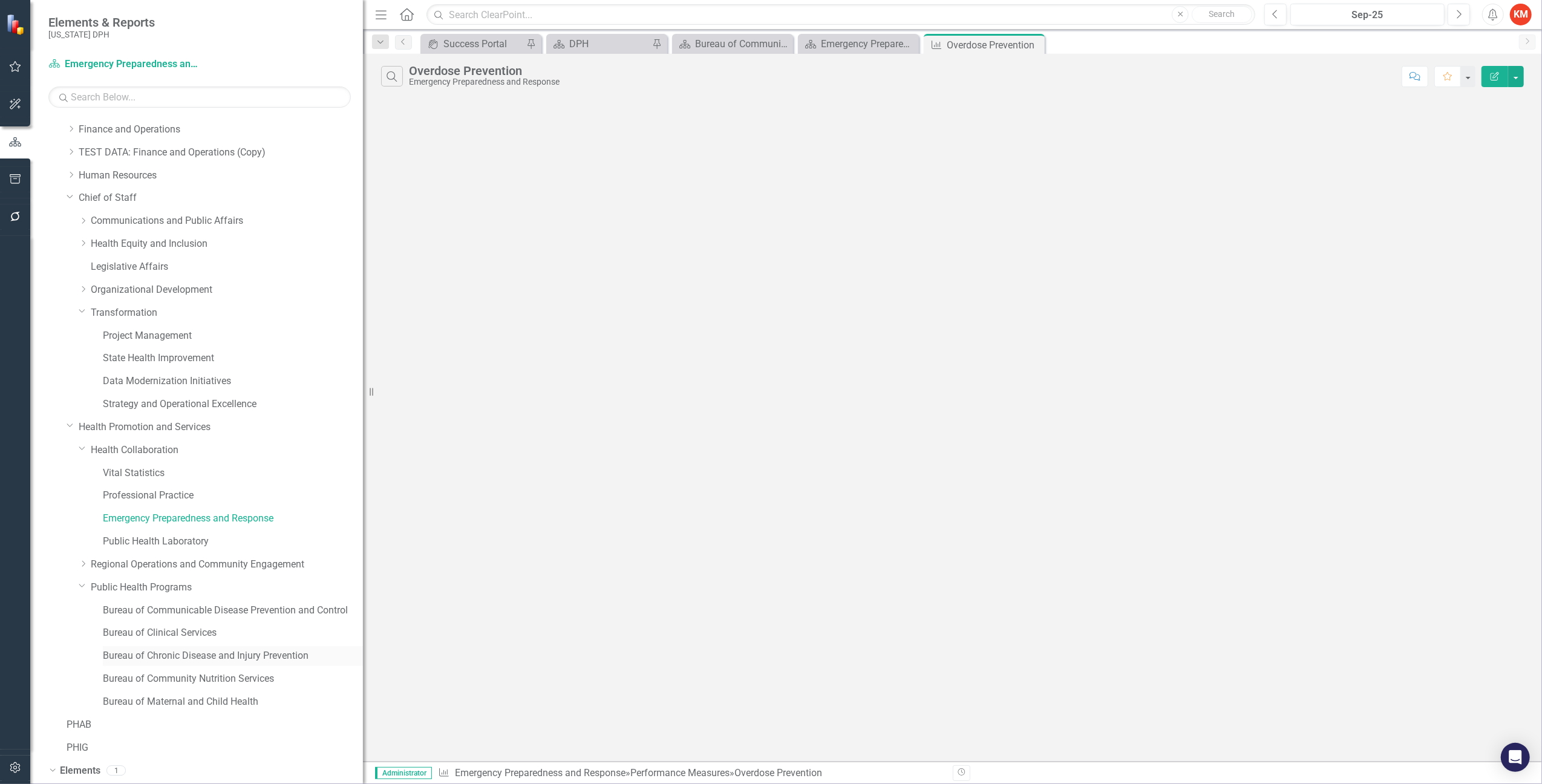
click at [148, 657] on link "Bureau of Chronic Disease and Injury Prevention" at bounding box center [232, 656] width 260 height 14
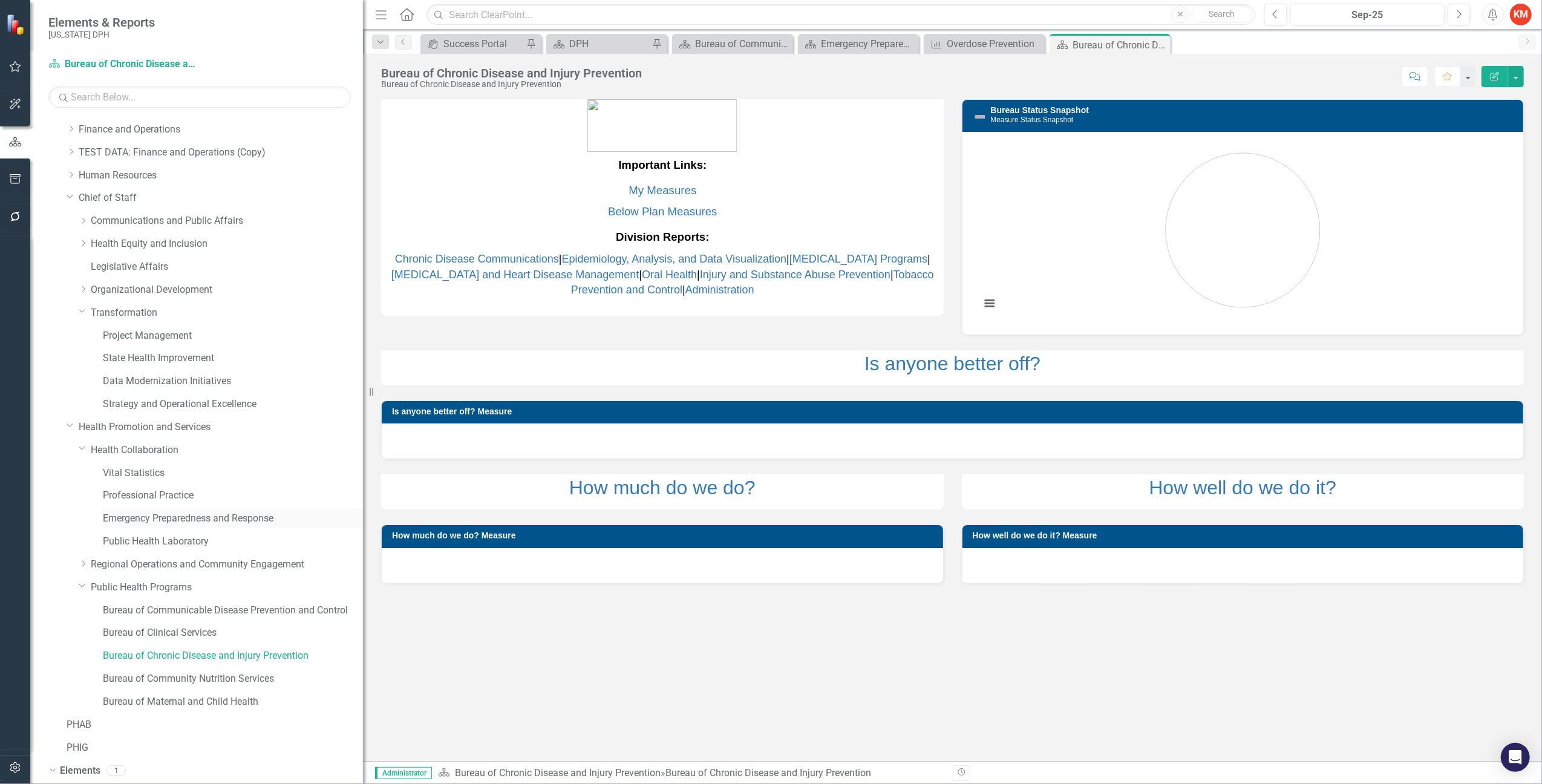
click at [247, 516] on link "Emergency Preparedness and Response" at bounding box center [232, 518] width 260 height 14
click at [124, 453] on link "Health Collaboration" at bounding box center [227, 450] width 273 height 14
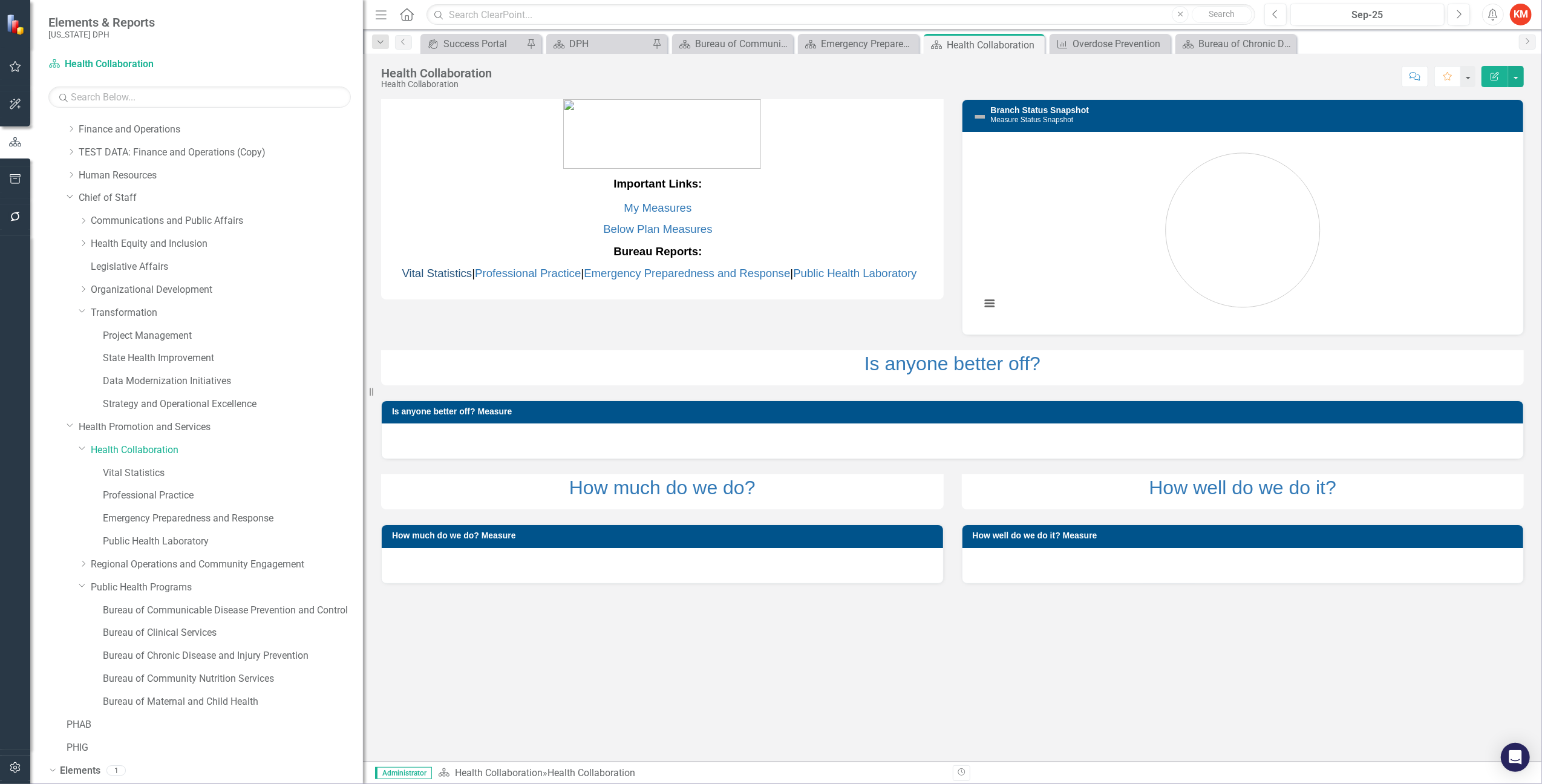
click at [441, 276] on link "Vital Statistics" at bounding box center [437, 273] width 70 height 13
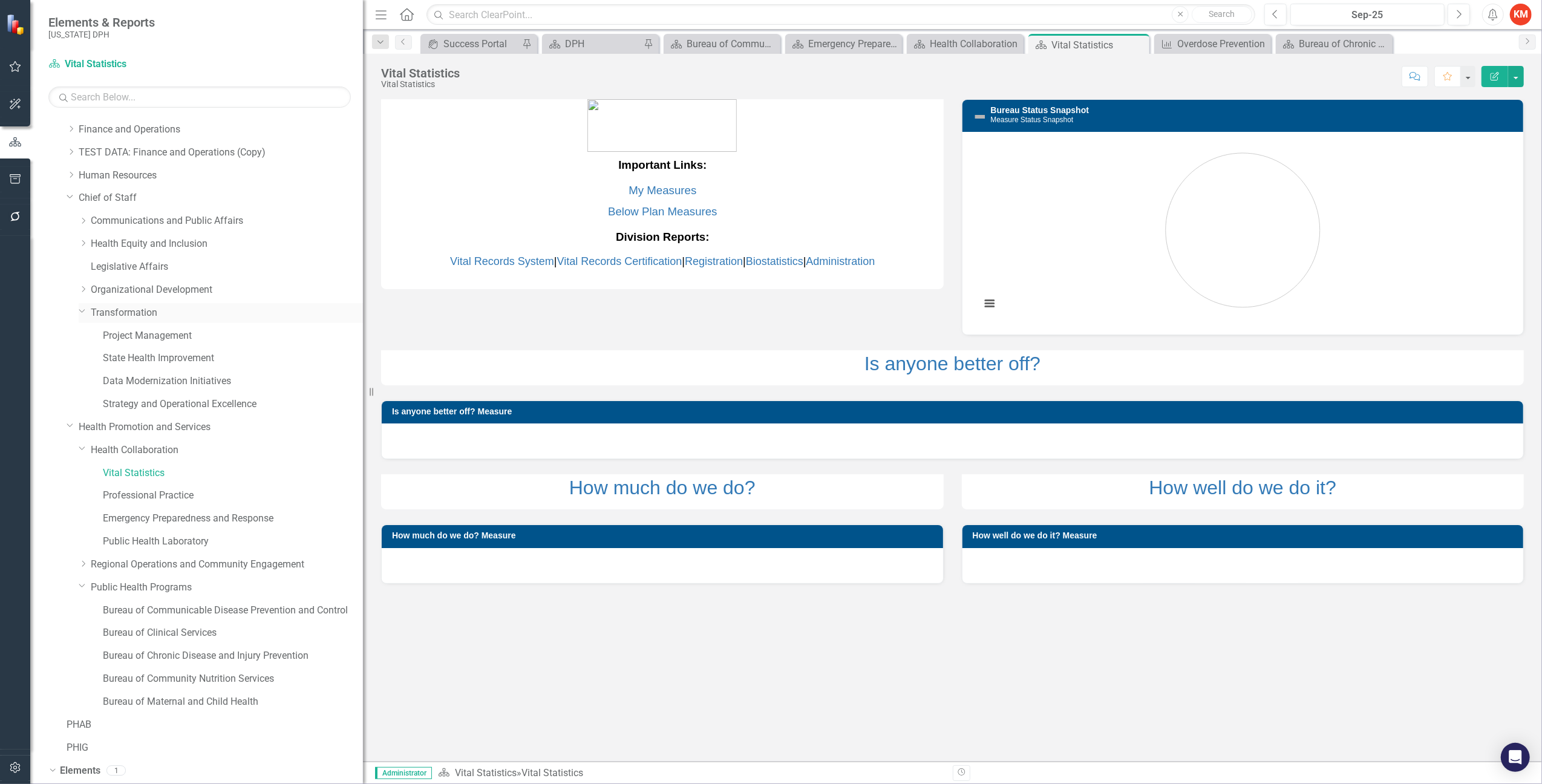
click at [131, 306] on link "Transformation" at bounding box center [227, 313] width 273 height 14
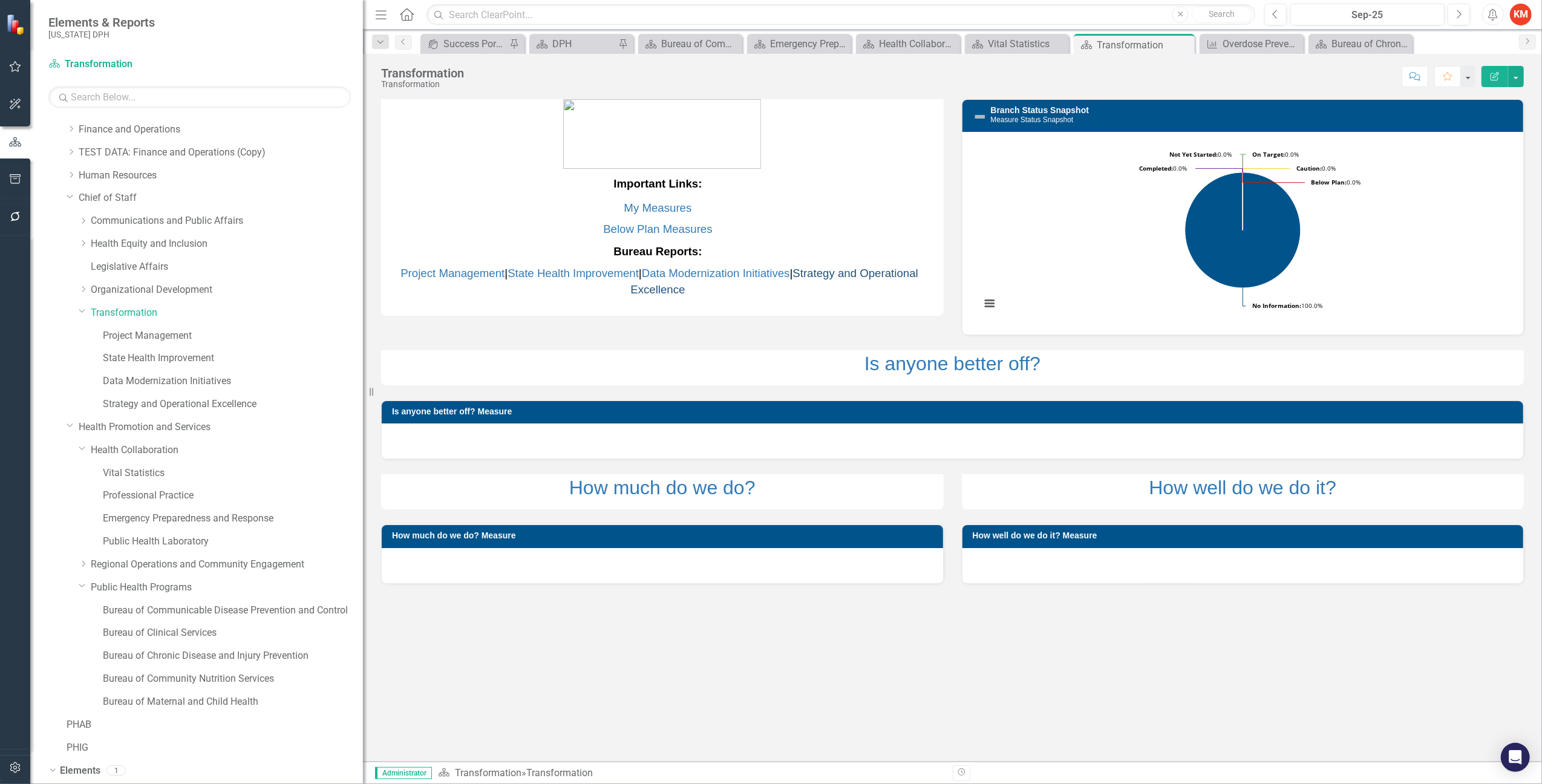
click at [845, 275] on link "Strategy and Operational Excellence" at bounding box center [774, 281] width 288 height 29
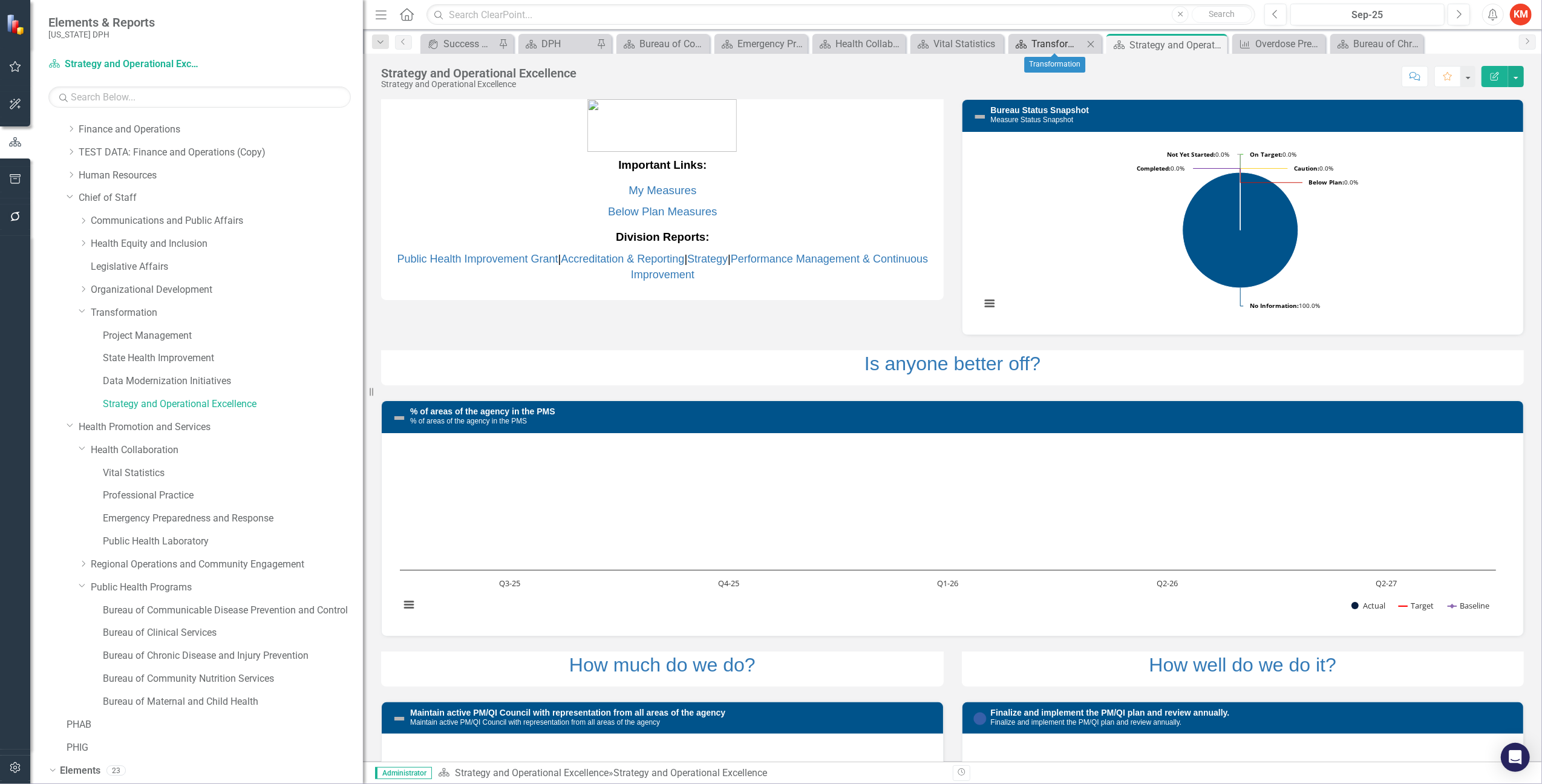
click at [1047, 40] on div "Transformation" at bounding box center [1058, 44] width 52 height 15
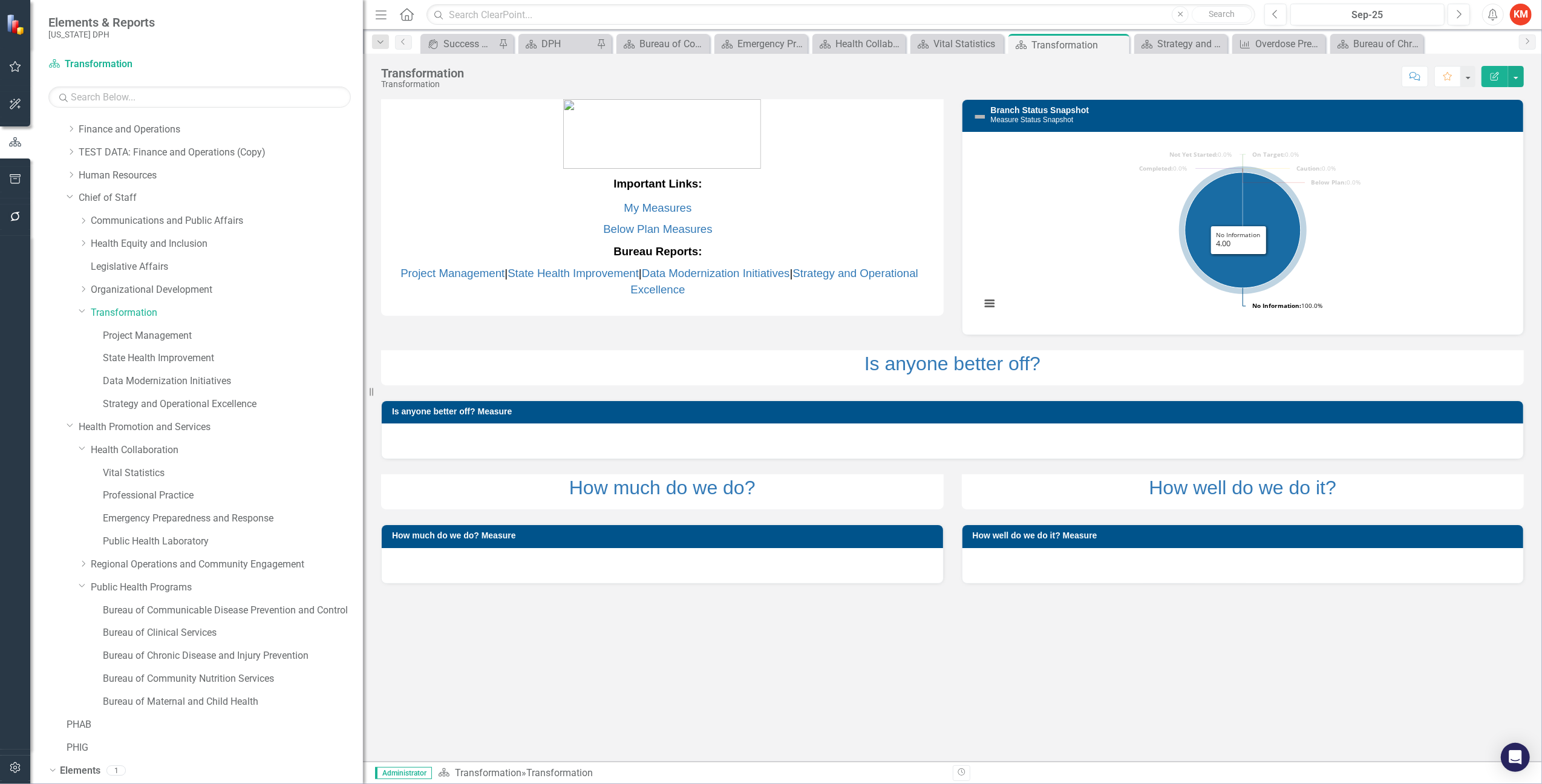
click at [1239, 264] on icon "No Information, 4." at bounding box center [1243, 230] width 115 height 115
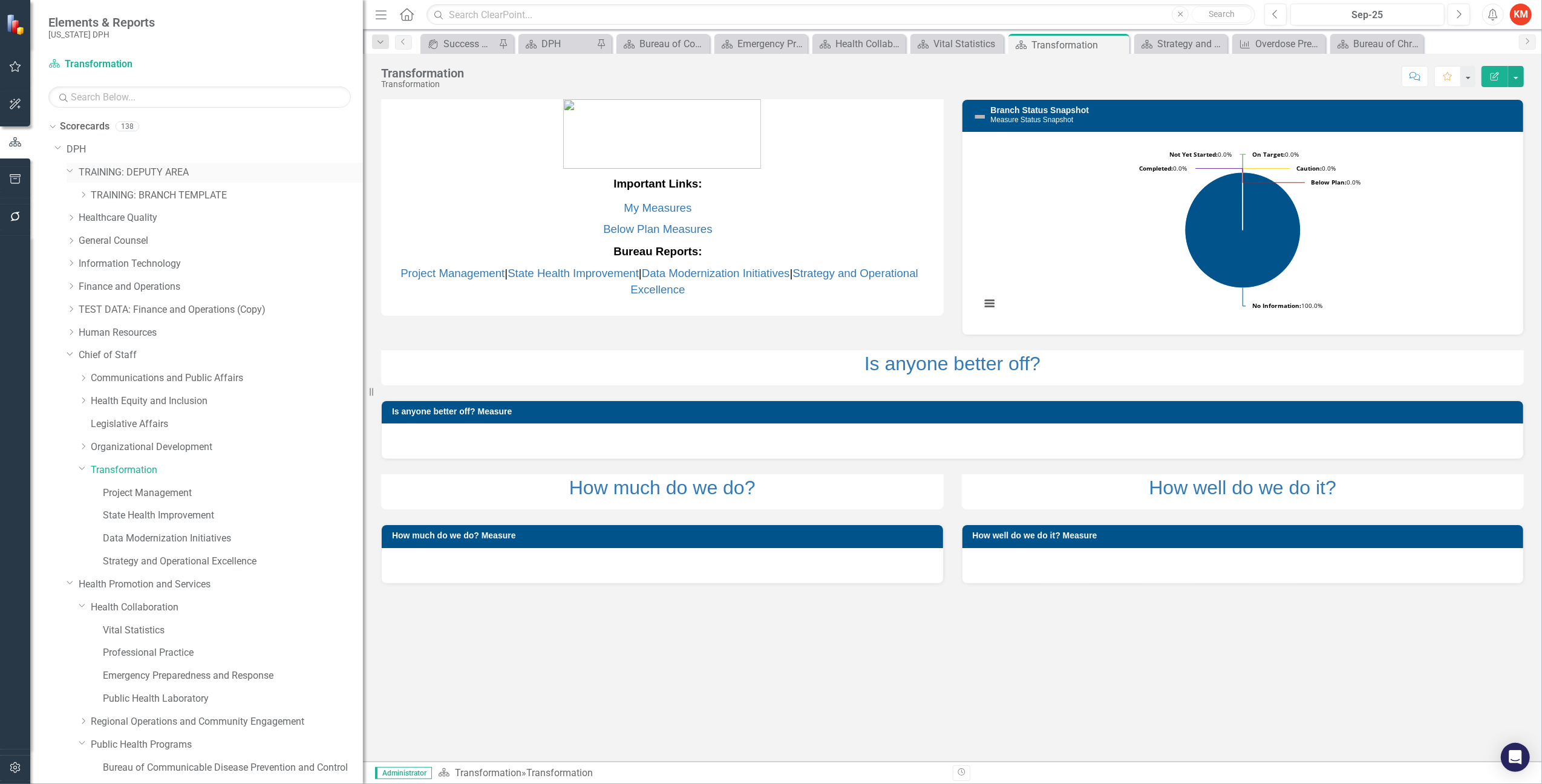
click at [91, 170] on link "TRAINING: DEPUTY AREA" at bounding box center [221, 173] width 284 height 14
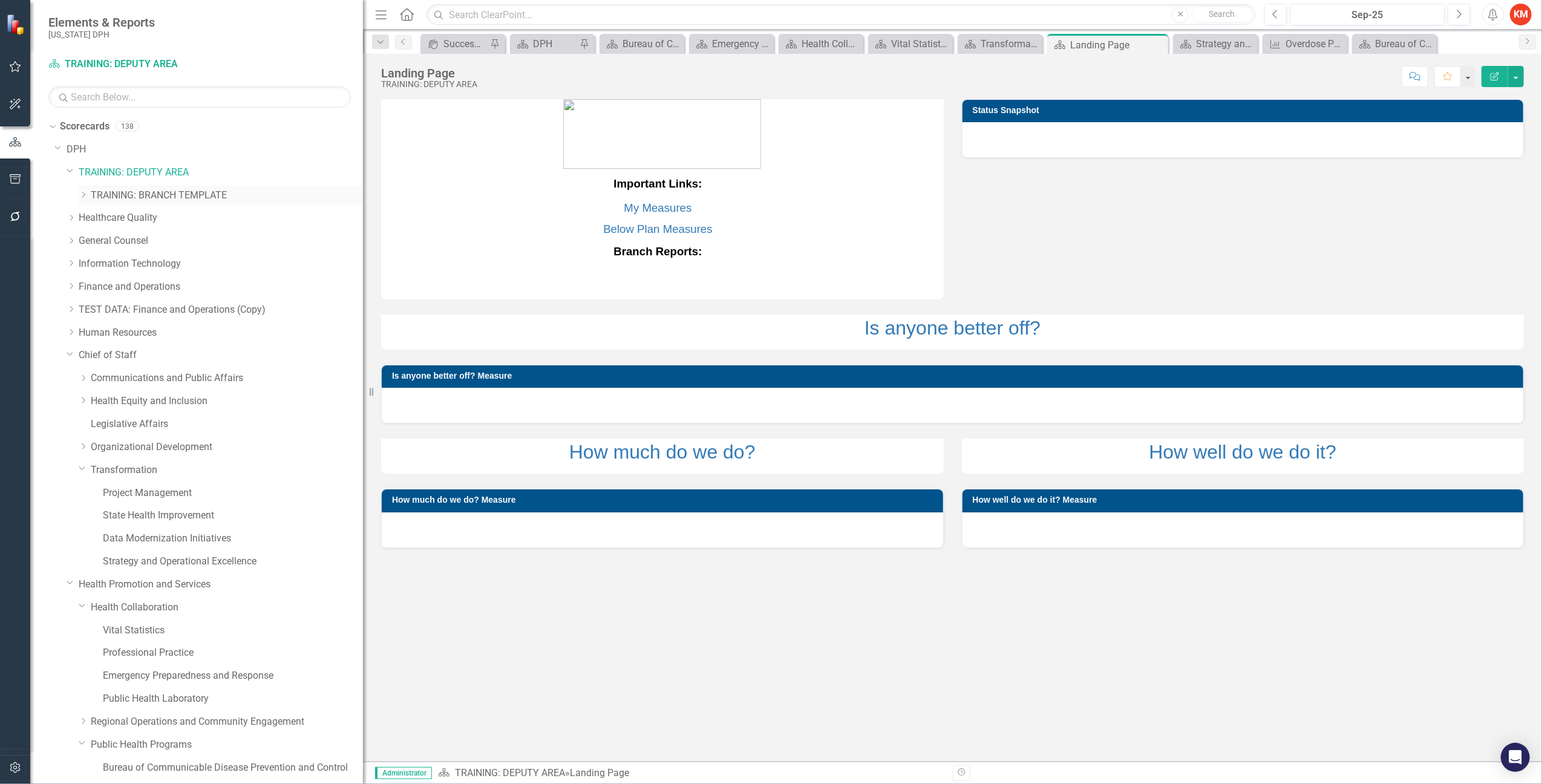
click at [153, 200] on link "TRAINING: BRANCH TEMPLATE" at bounding box center [227, 196] width 273 height 14
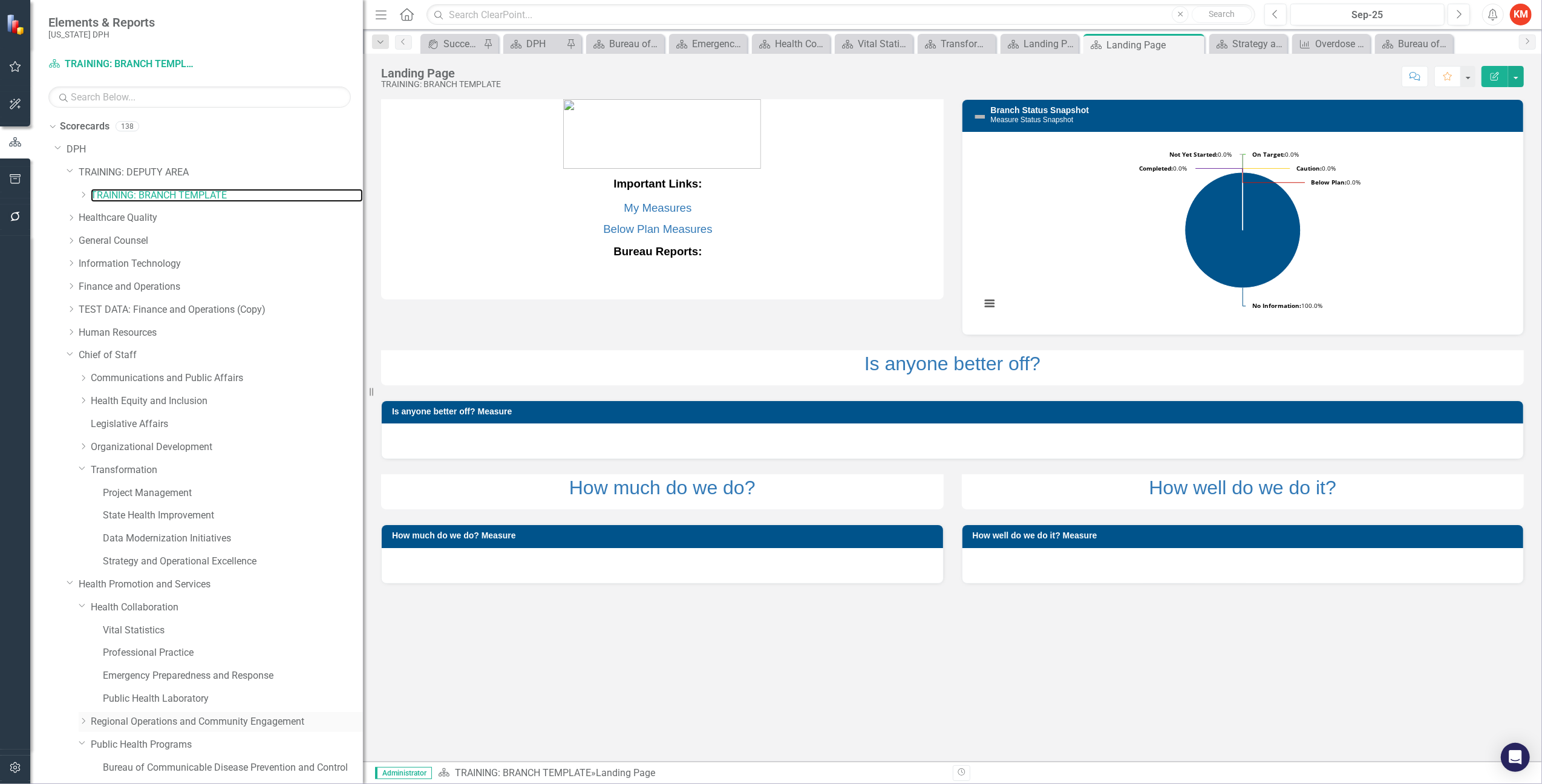
scroll to position [134, 0]
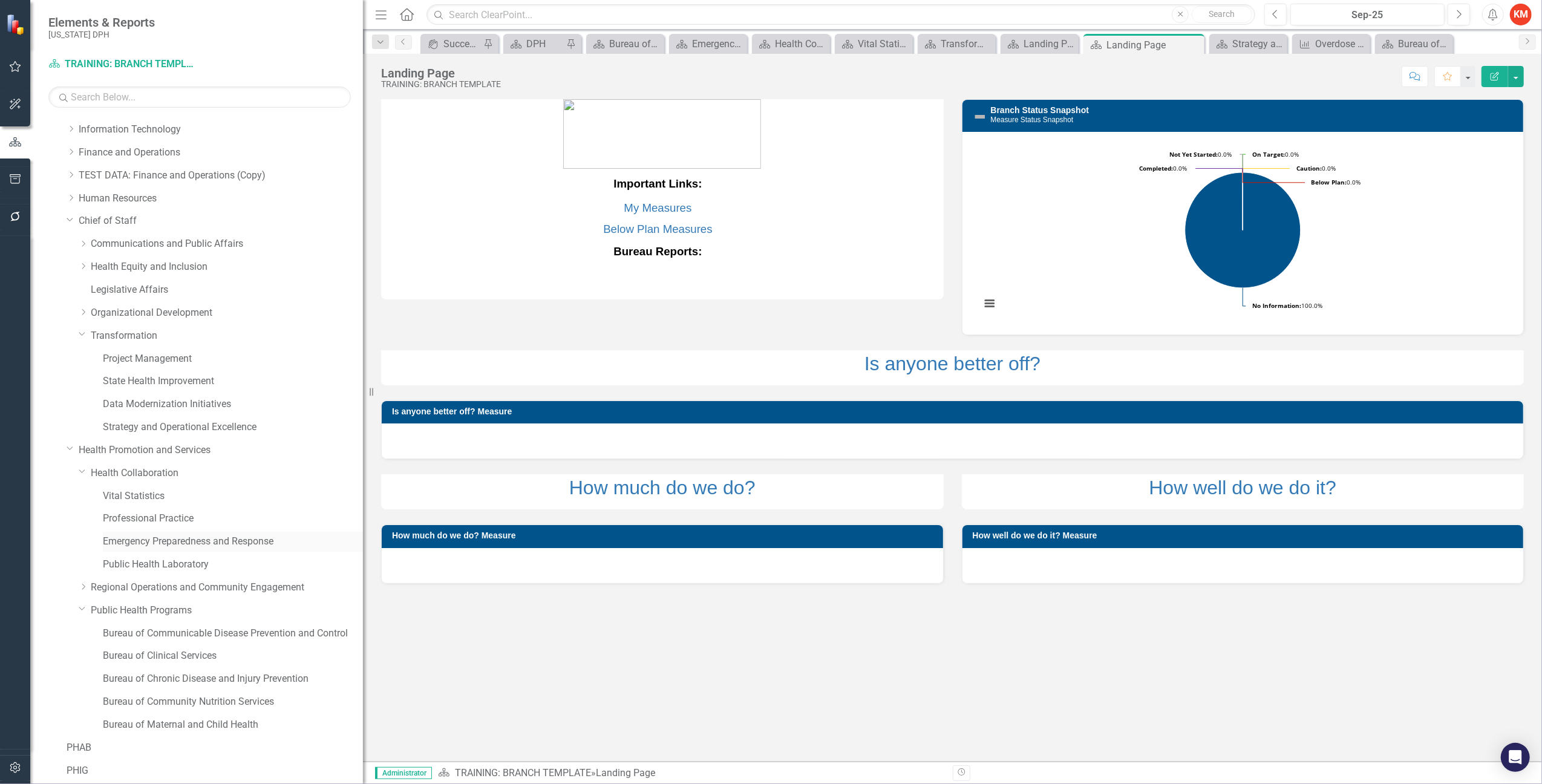
click at [257, 541] on link "Emergency Preparedness and Response" at bounding box center [232, 541] width 260 height 14
